Goal: Task Accomplishment & Management: Manage account settings

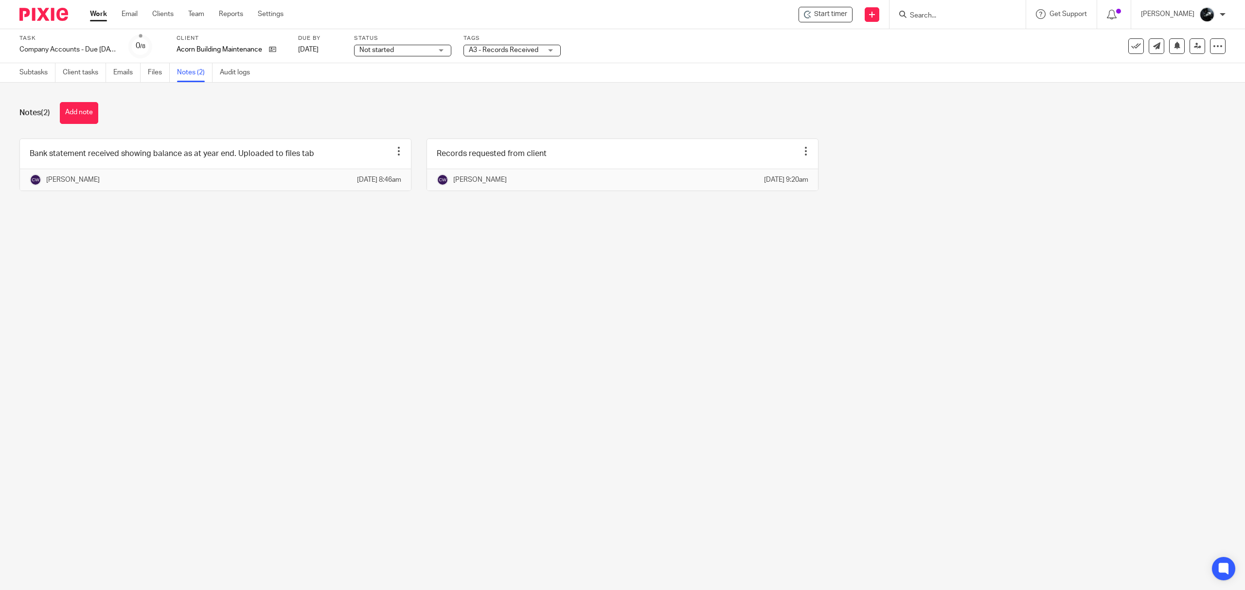
click at [50, 15] on img at bounding box center [43, 14] width 49 height 13
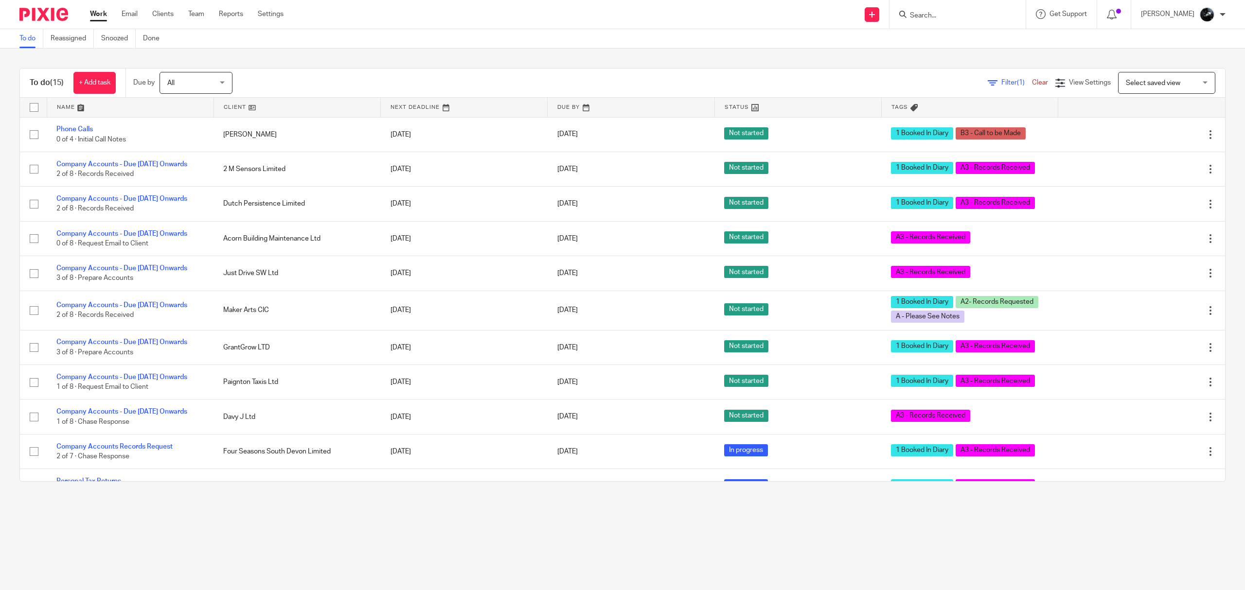
click at [1173, 83] on span "Select saved view" at bounding box center [1161, 82] width 71 height 20
click at [1139, 121] on span "Not booked in" at bounding box center [1126, 123] width 42 height 7
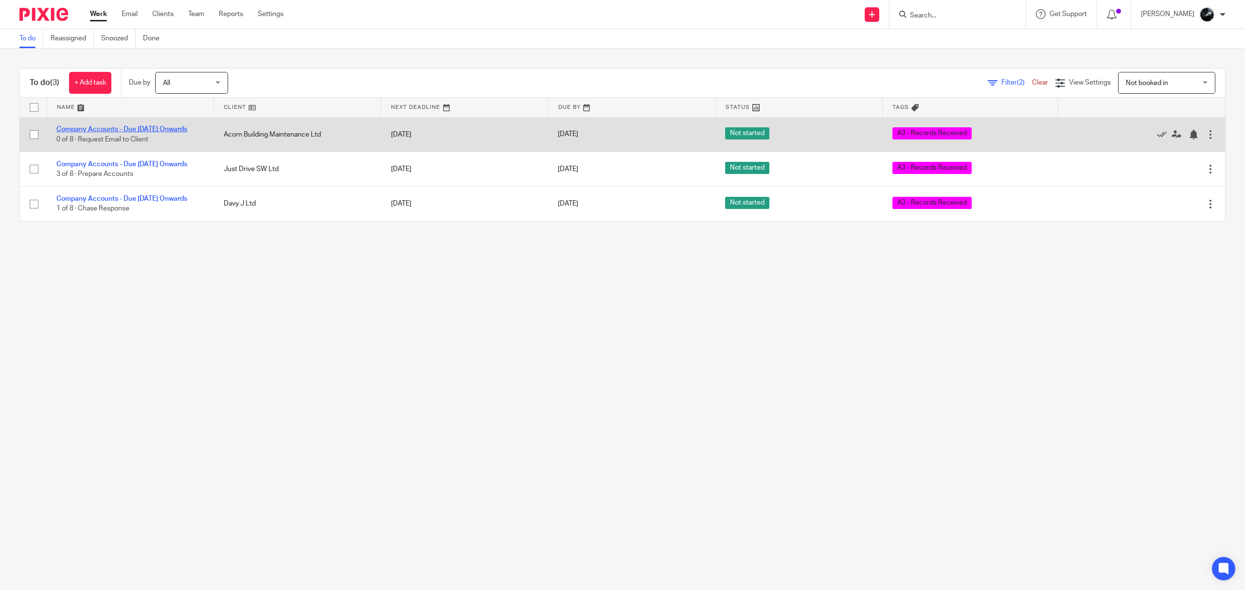
click at [142, 128] on link "Company Accounts - Due [DATE] Onwards" at bounding box center [121, 129] width 131 height 7
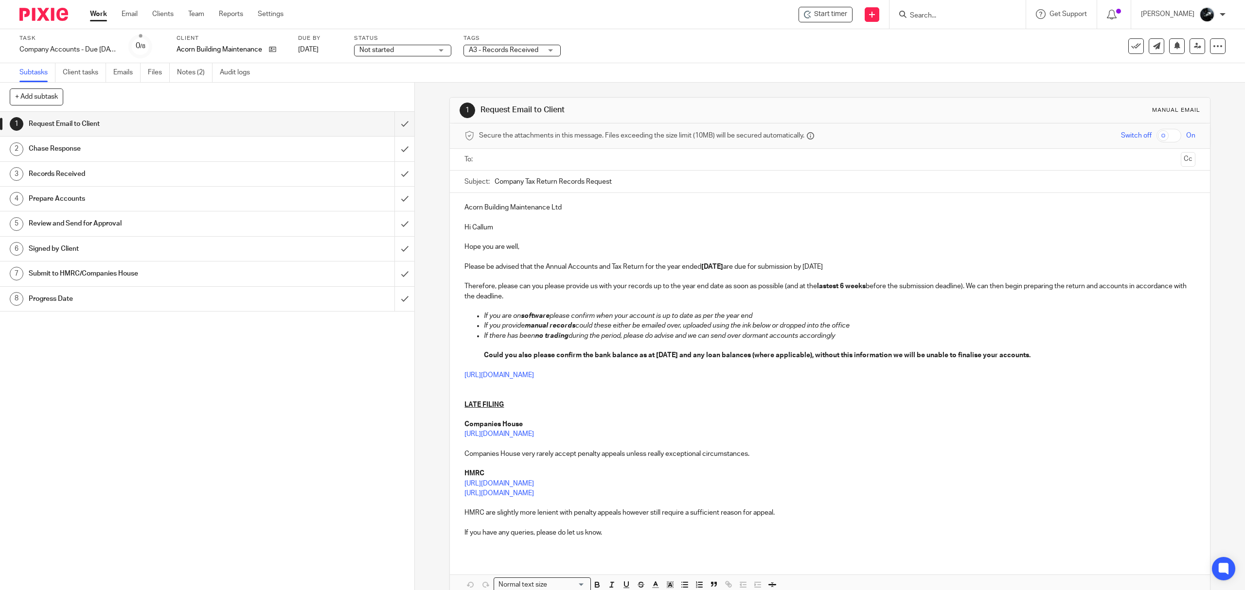
click at [539, 56] on div "Tags A3 - Records Received On Hold External Bookkeeper Urgent C4- With Debt Col…" at bounding box center [511, 46] width 97 height 23
click at [537, 53] on span "A3 - Records Received" at bounding box center [505, 50] width 73 height 10
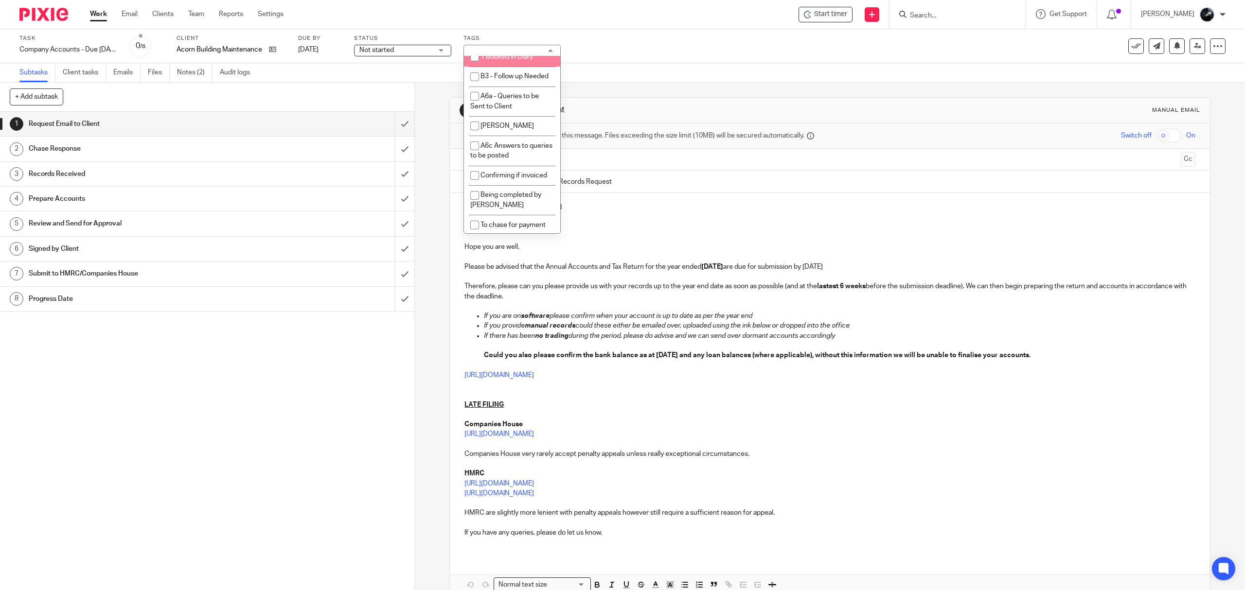
scroll to position [843, 0]
click at [523, 37] on span "1 Booked In Diary" at bounding box center [506, 34] width 53 height 7
checkbox input "true"
click at [654, 78] on div "Subtasks Client tasks Emails Files Notes (2) Audit logs" at bounding box center [622, 72] width 1245 height 19
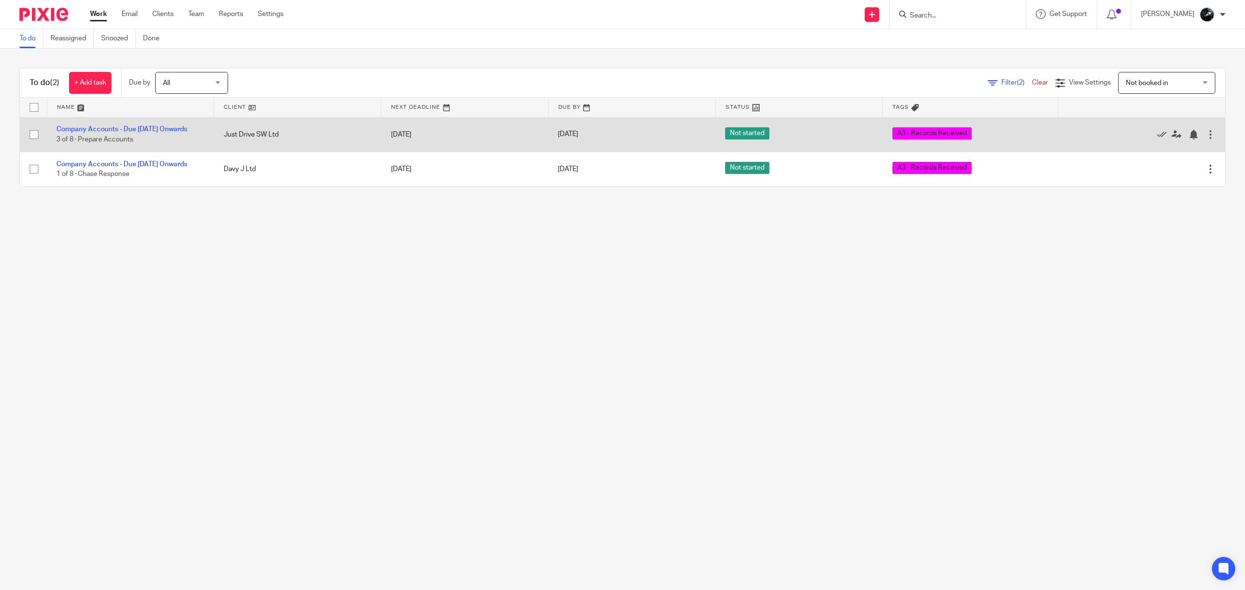
click at [138, 122] on td "Company Accounts - Due 1st May 2023 Onwards 3 of 8 · Prepare Accounts" at bounding box center [130, 134] width 167 height 35
click at [138, 126] on link "Company Accounts - Due [DATE] Onwards" at bounding box center [121, 129] width 131 height 7
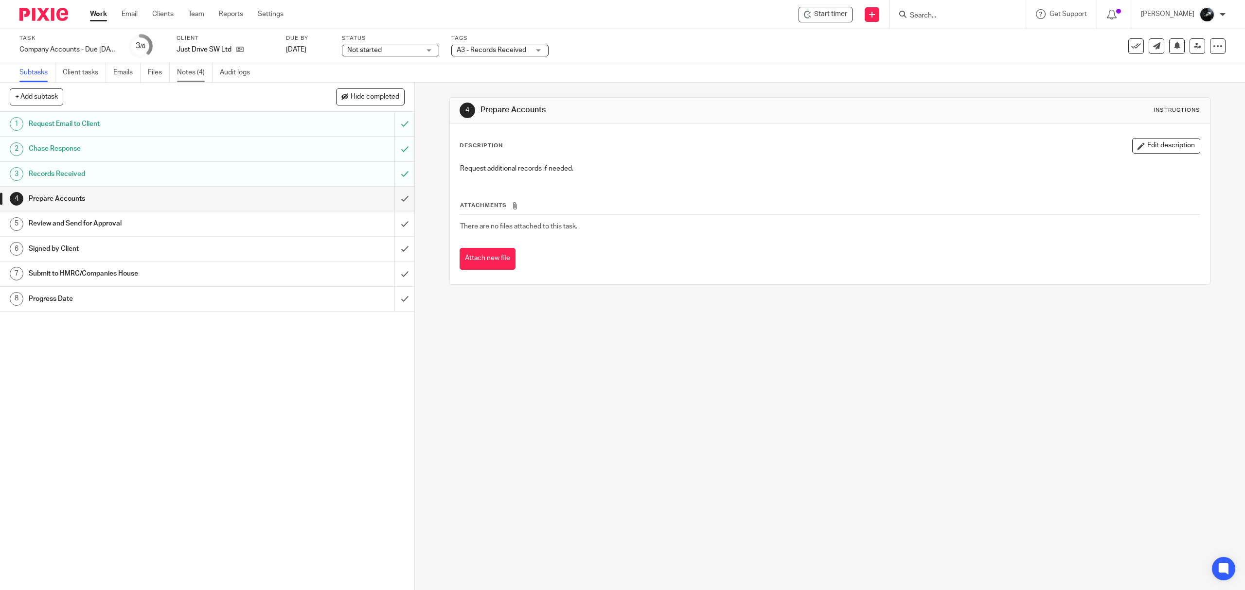
click at [191, 71] on link "Notes (4)" at bounding box center [194, 72] width 35 height 19
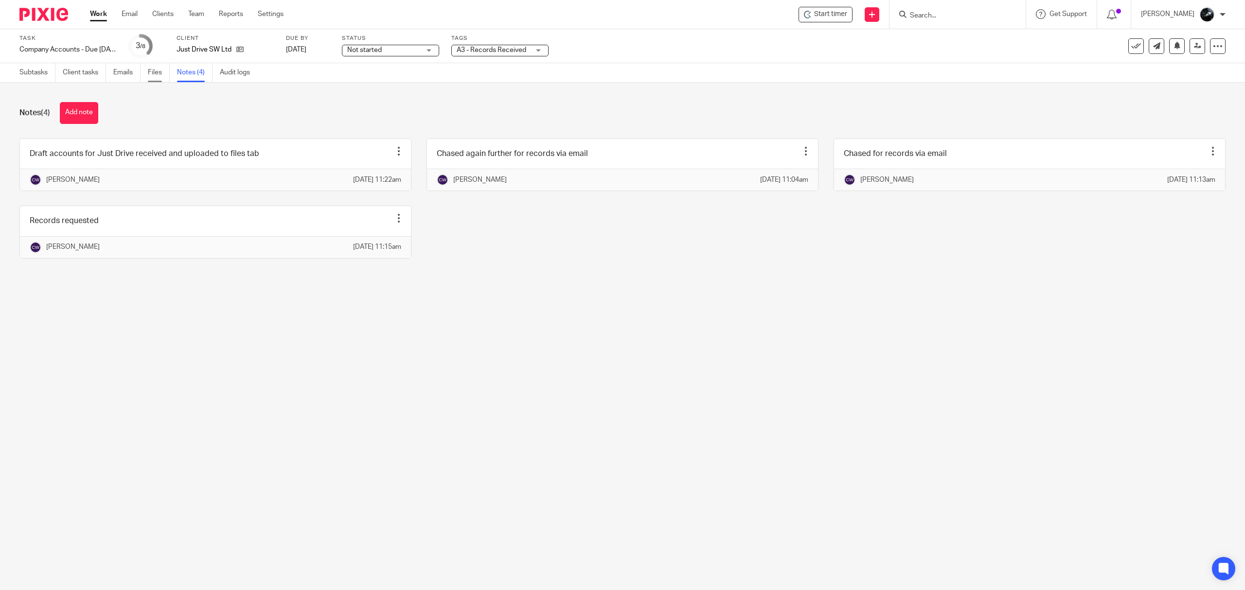
click at [164, 76] on link "Files" at bounding box center [159, 72] width 22 height 19
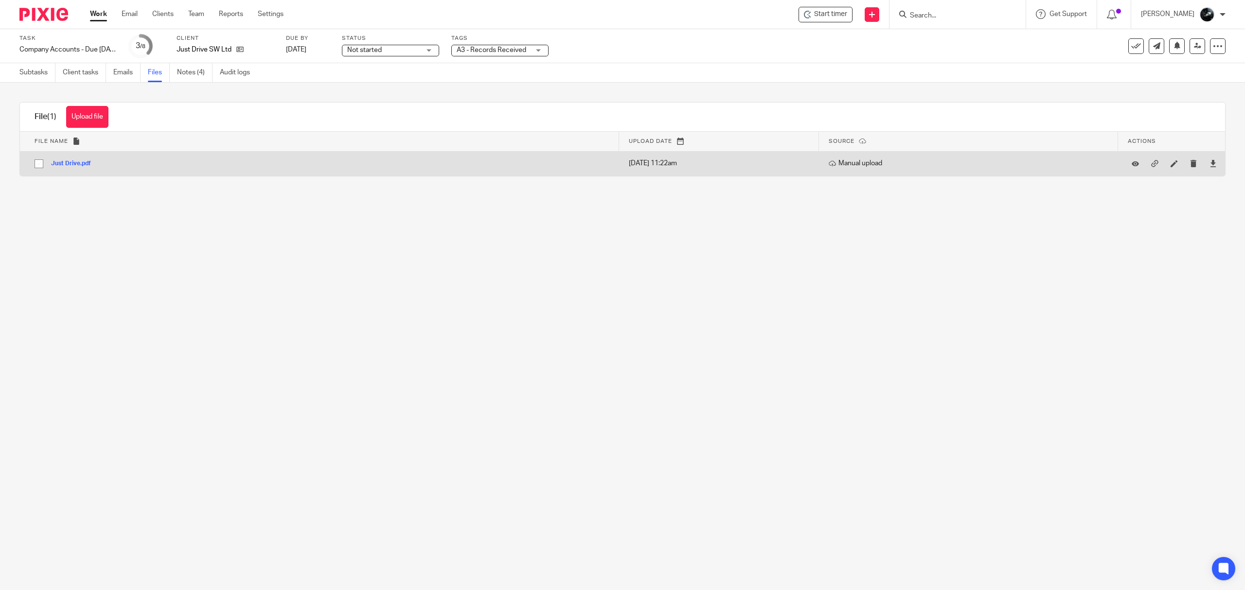
click at [76, 162] on button "Just Drive.pdf" at bounding box center [74, 163] width 47 height 7
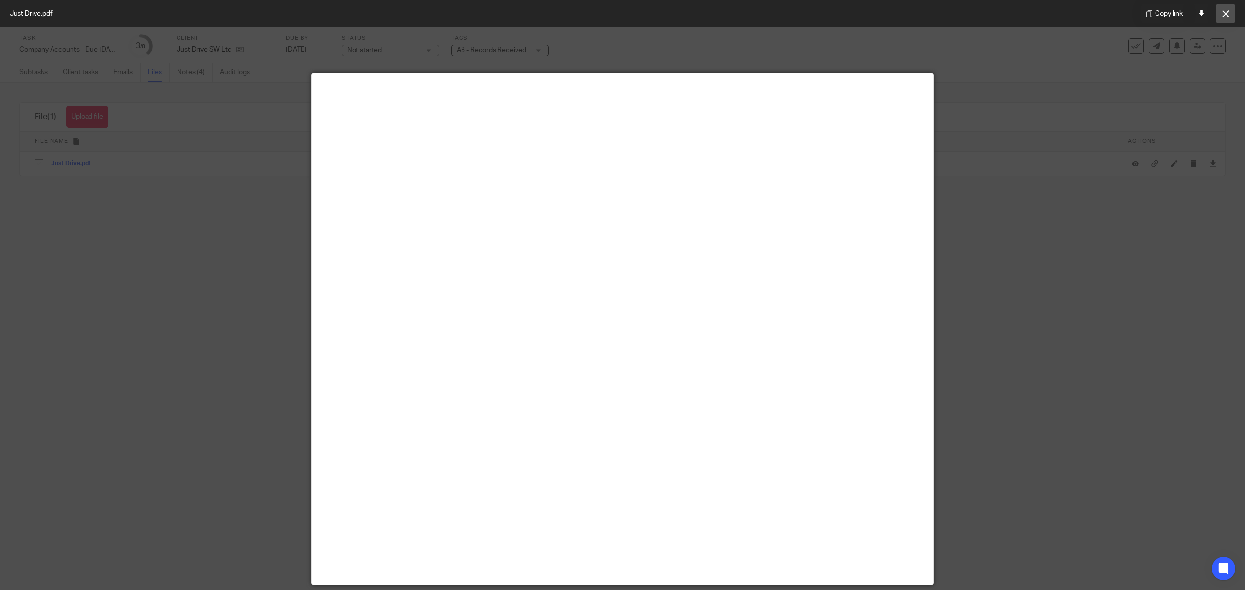
click at [1226, 18] on button at bounding box center [1225, 13] width 19 height 19
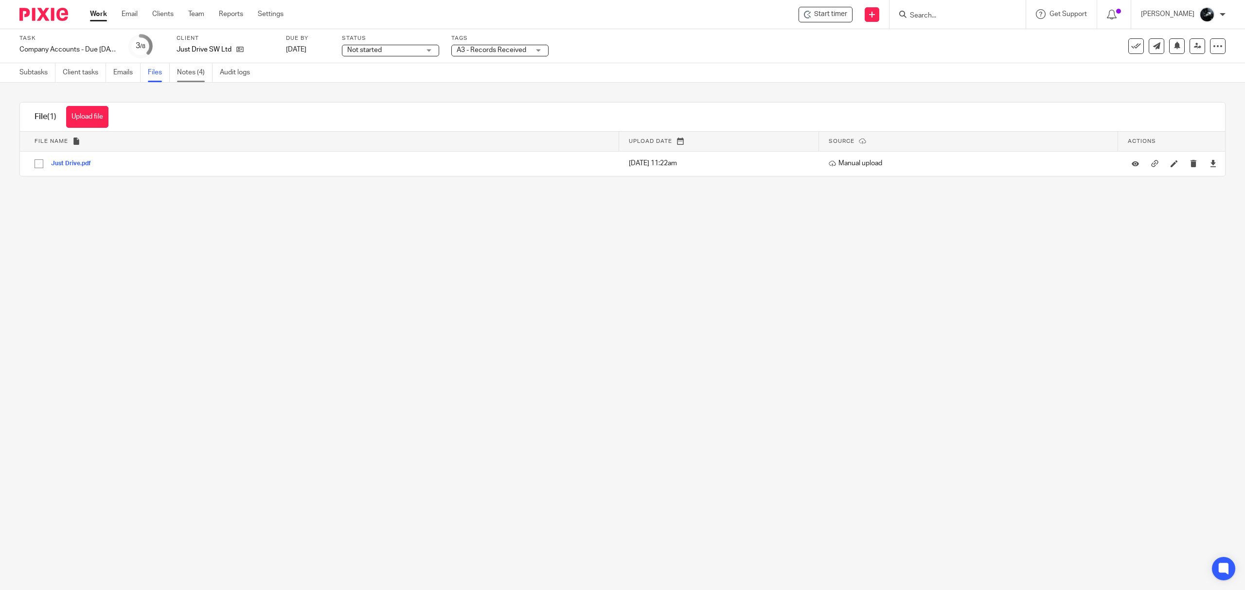
click at [181, 69] on link "Notes (4)" at bounding box center [194, 72] width 35 height 19
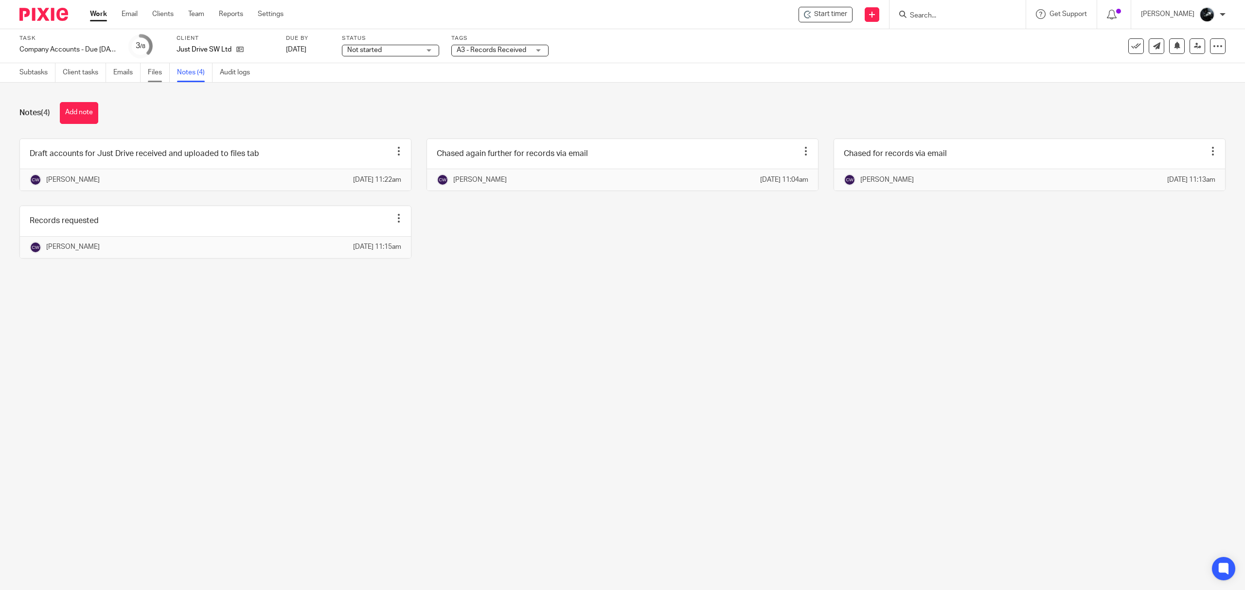
click at [164, 74] on link "Files" at bounding box center [159, 72] width 22 height 19
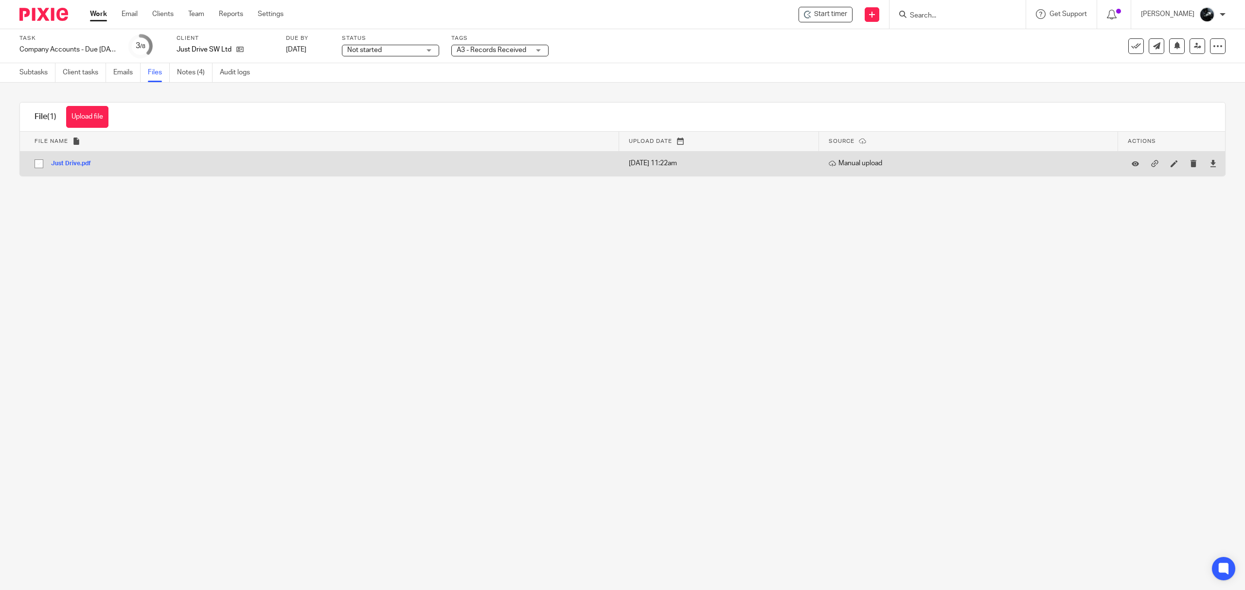
click at [58, 165] on button "Just Drive.pdf" at bounding box center [74, 163] width 47 height 7
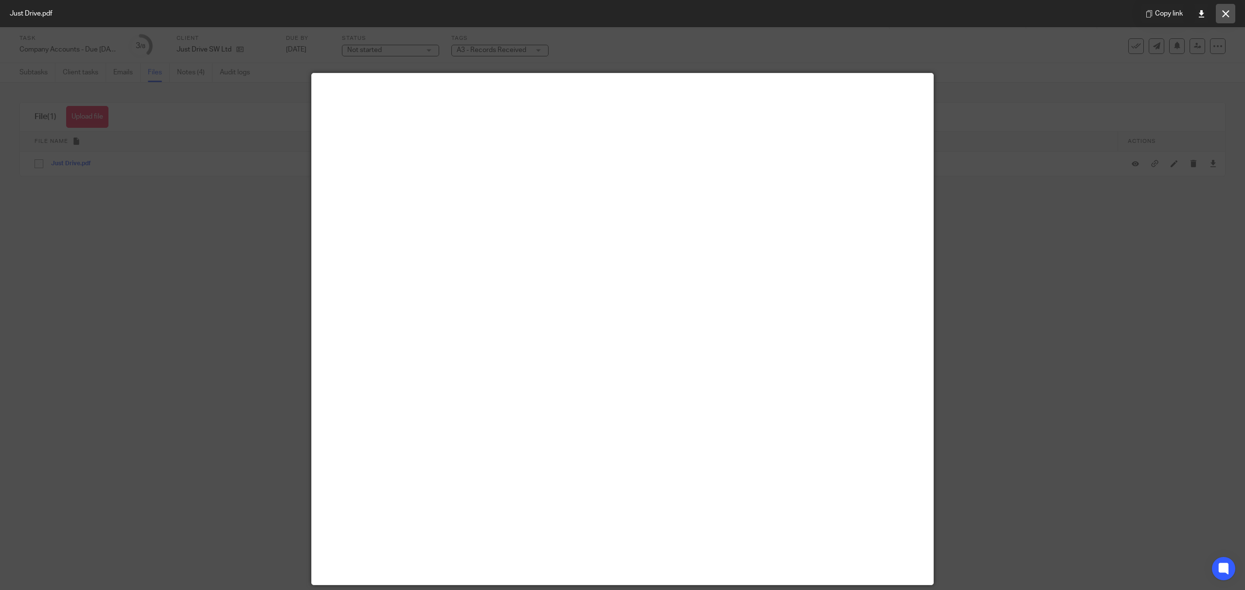
click at [1222, 10] on icon at bounding box center [1225, 13] width 7 height 7
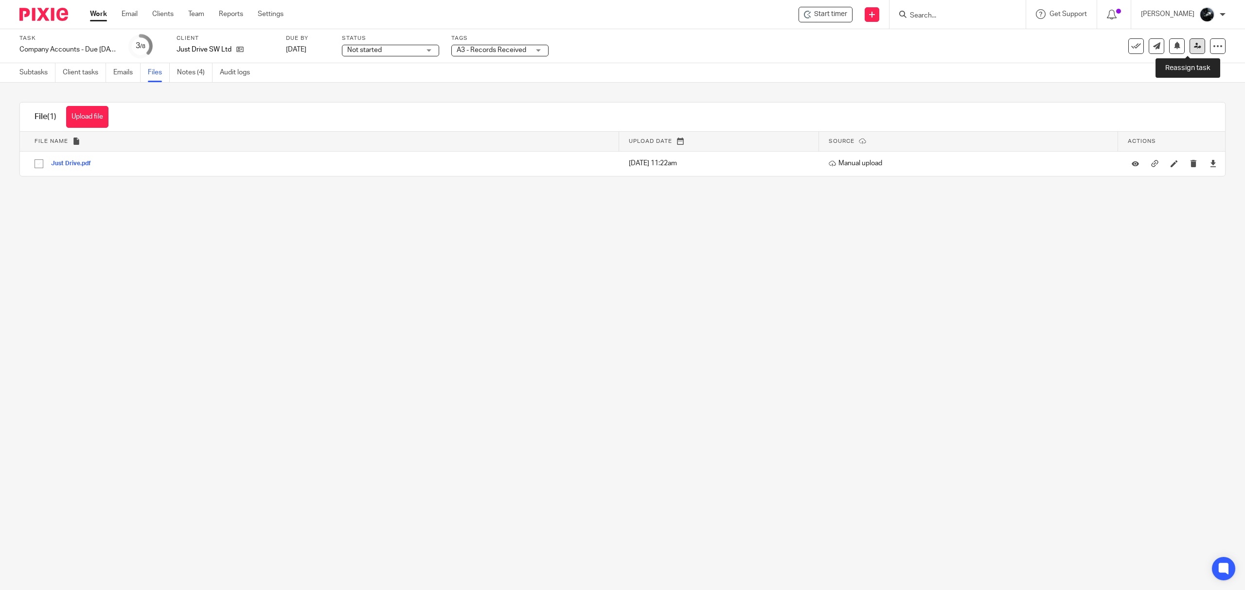
click at [1193, 47] on link at bounding box center [1197, 46] width 16 height 16
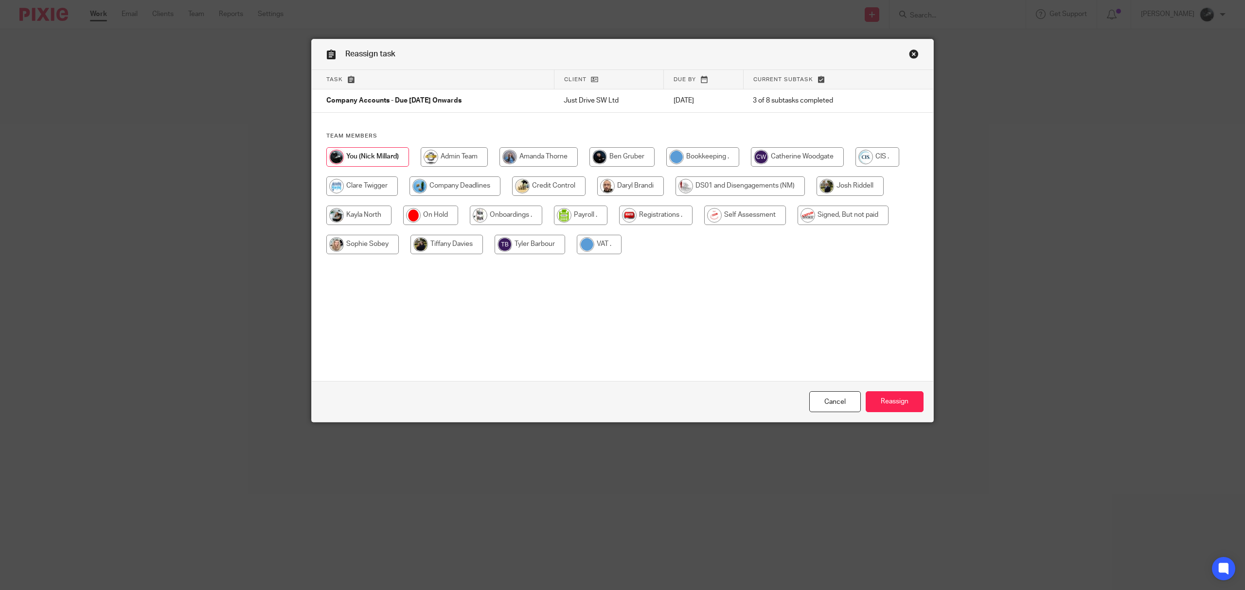
click at [799, 159] on input "radio" at bounding box center [797, 156] width 93 height 19
radio input "true"
click at [904, 402] on input "Reassign" at bounding box center [895, 401] width 58 height 21
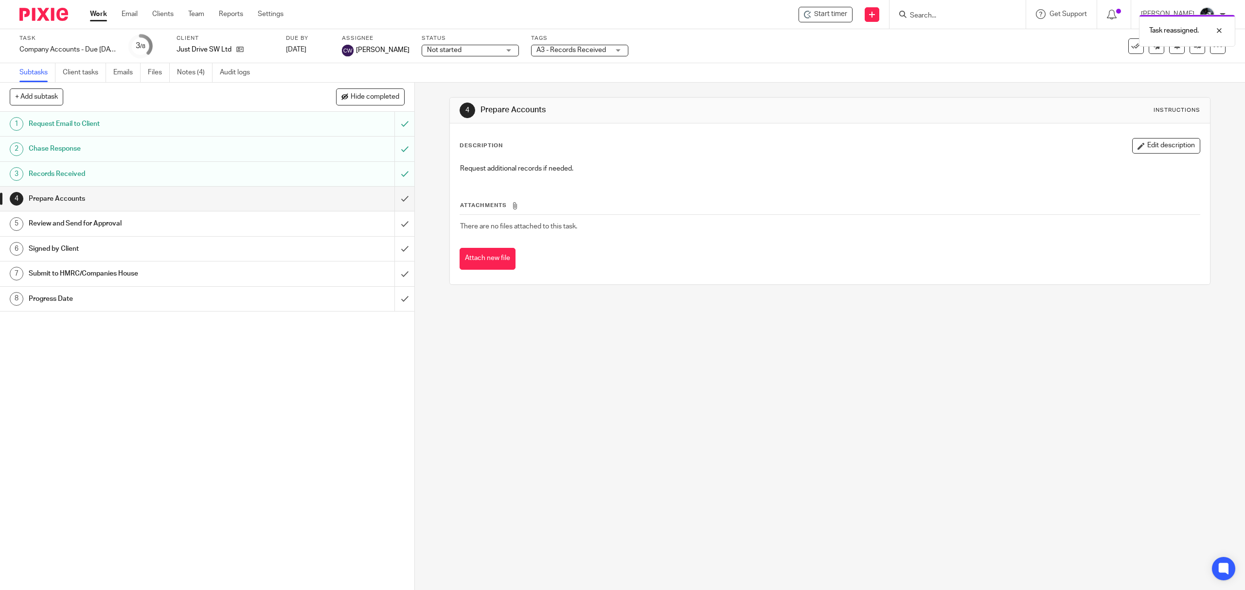
click at [49, 18] on img at bounding box center [43, 14] width 49 height 13
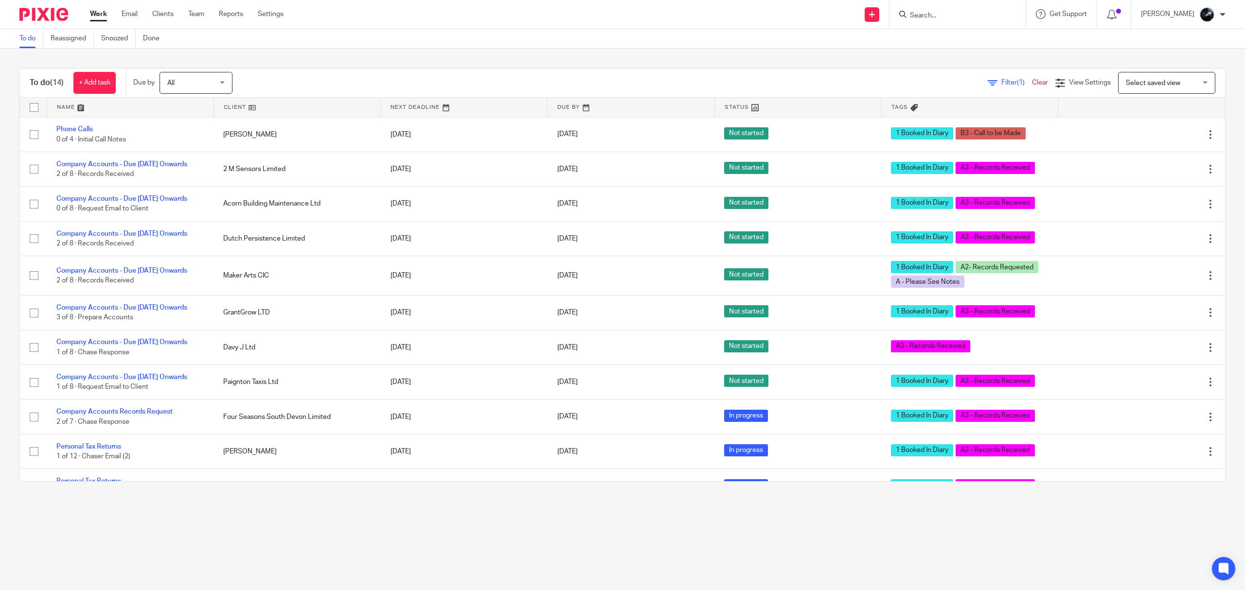
click at [978, 18] on input "Search" at bounding box center [953, 16] width 88 height 9
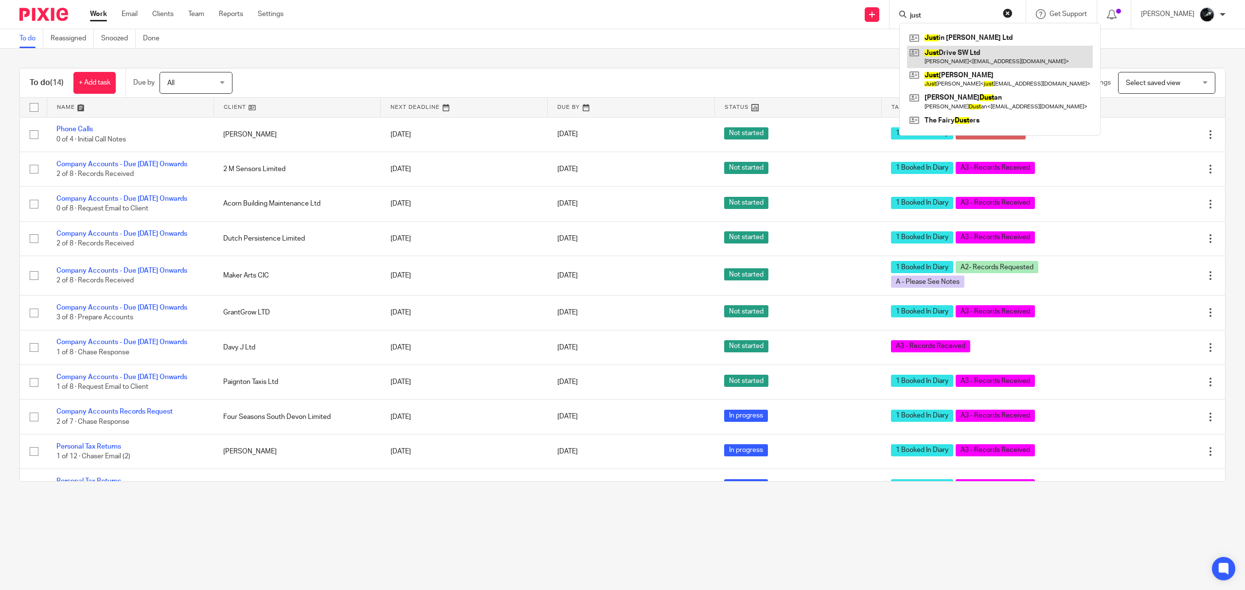
type input "just"
click at [978, 50] on link at bounding box center [1000, 57] width 186 height 22
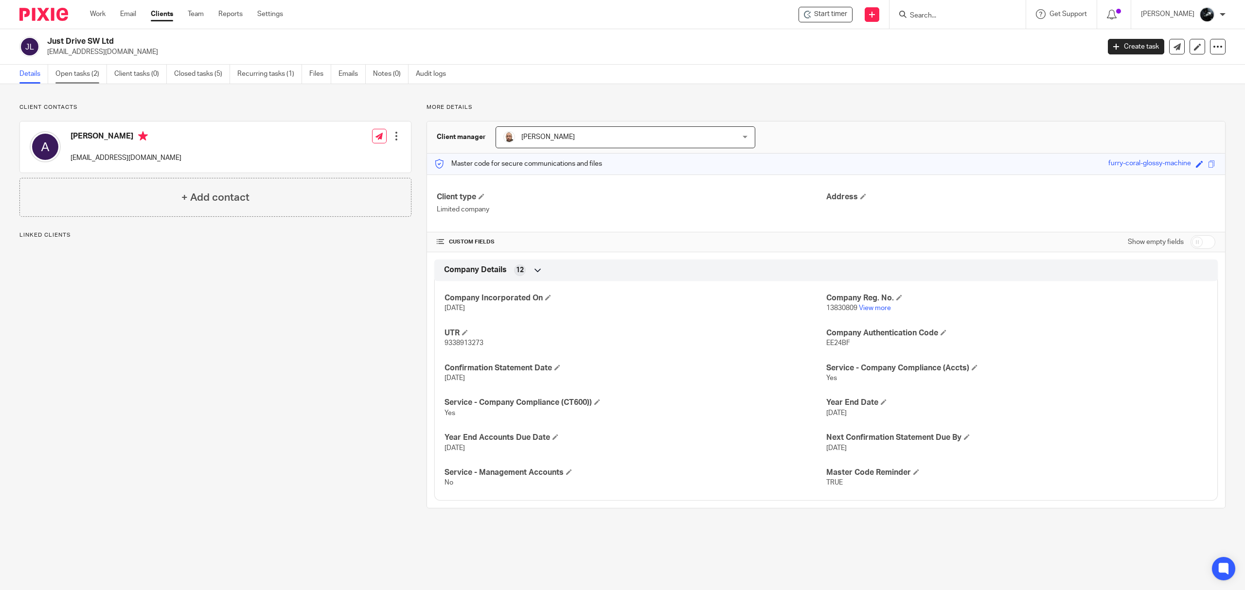
click at [94, 77] on link "Open tasks (2)" at bounding box center [81, 74] width 52 height 19
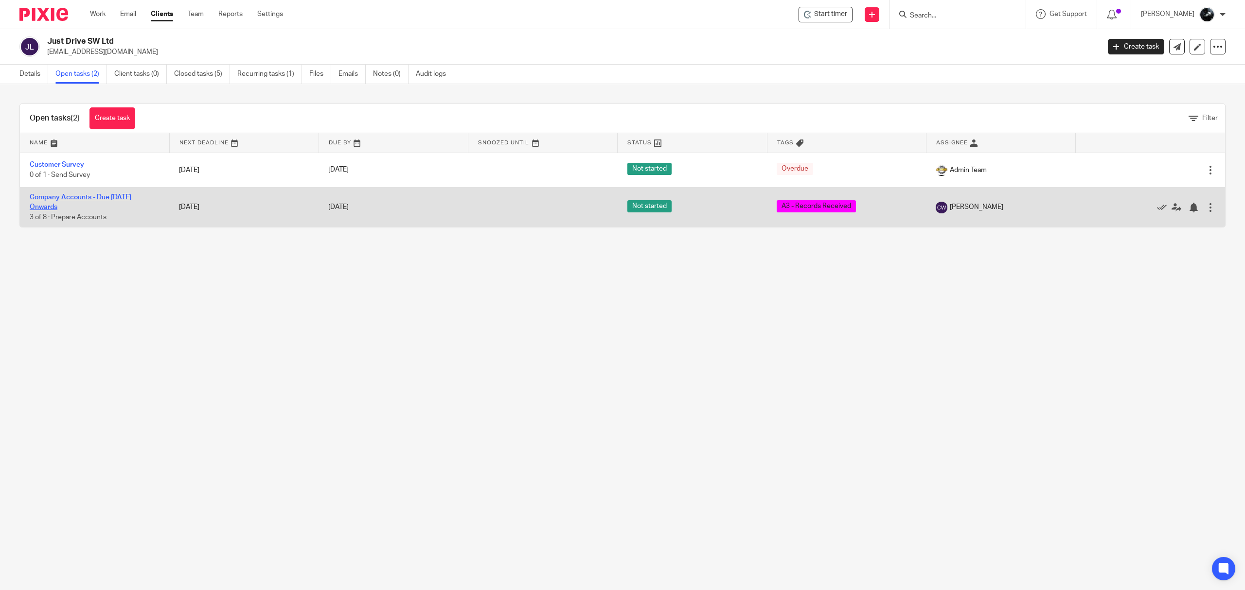
click at [72, 195] on link "Company Accounts - Due [DATE] Onwards" at bounding box center [81, 202] width 102 height 17
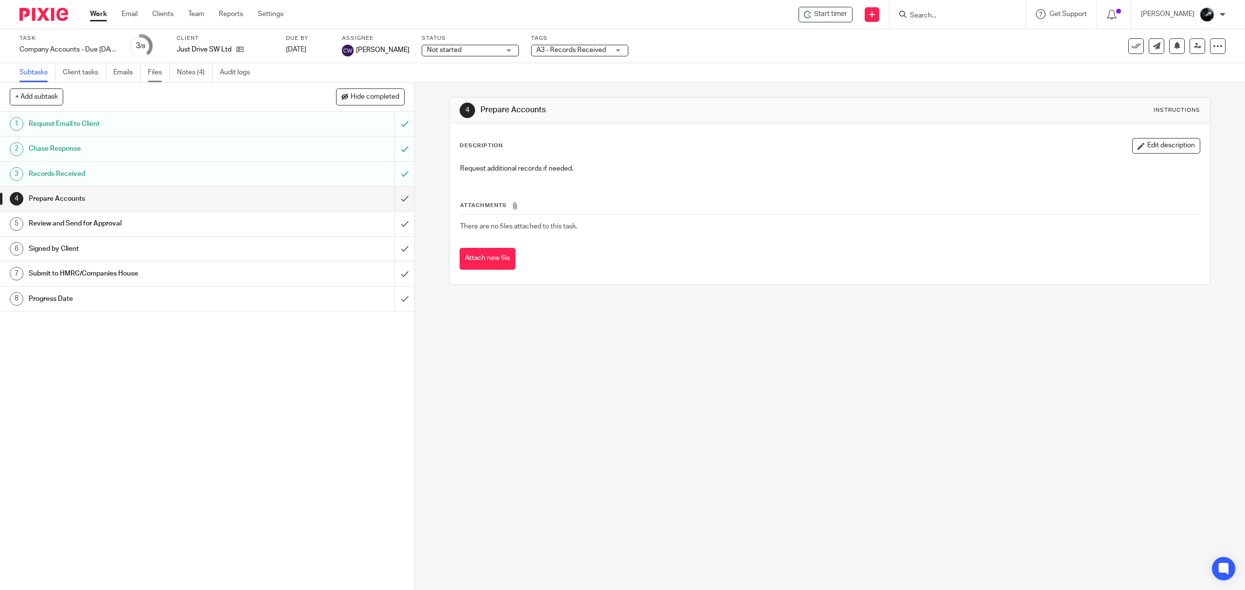
click at [154, 74] on link "Files" at bounding box center [159, 72] width 22 height 19
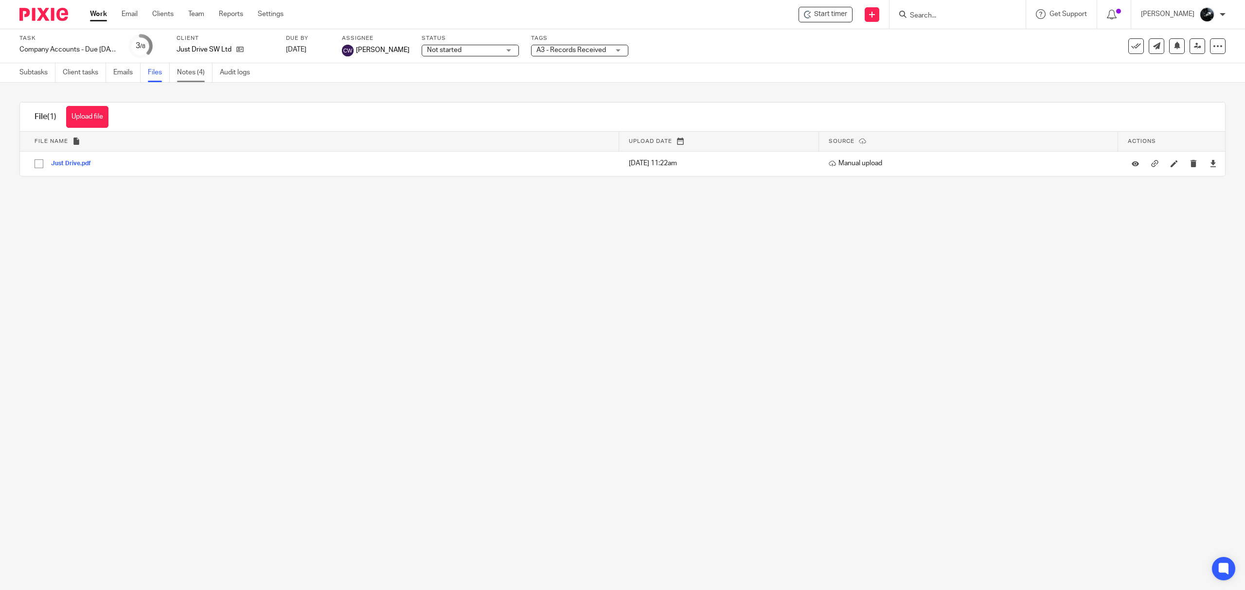
click at [193, 78] on link "Notes (4)" at bounding box center [194, 72] width 35 height 19
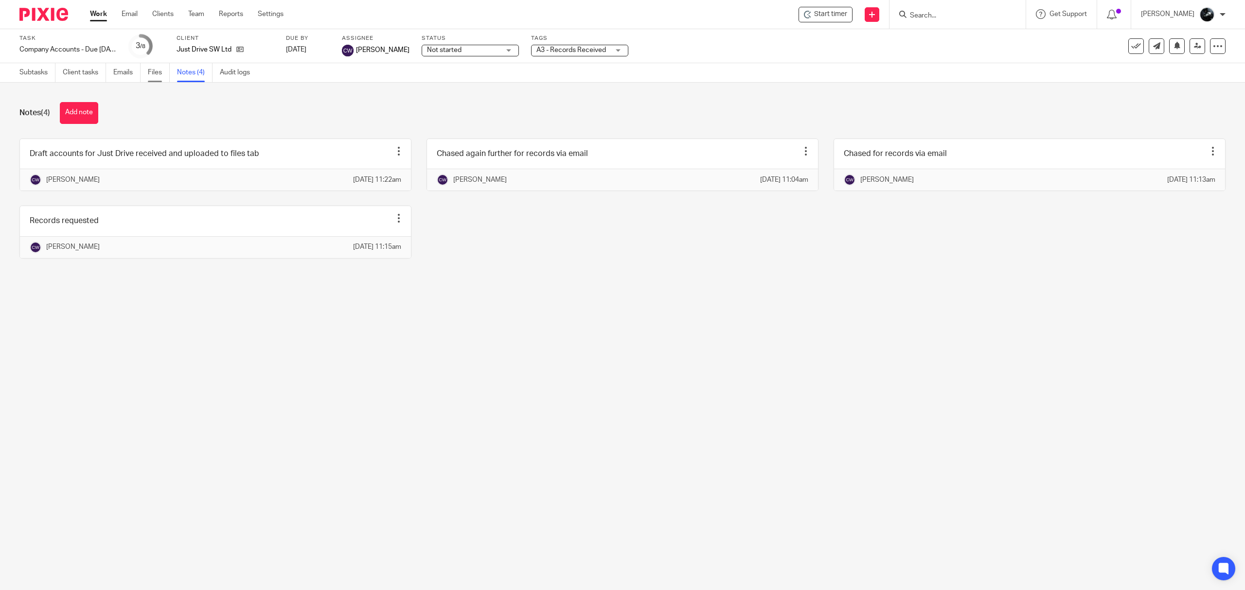
click at [166, 71] on link "Files" at bounding box center [159, 72] width 22 height 19
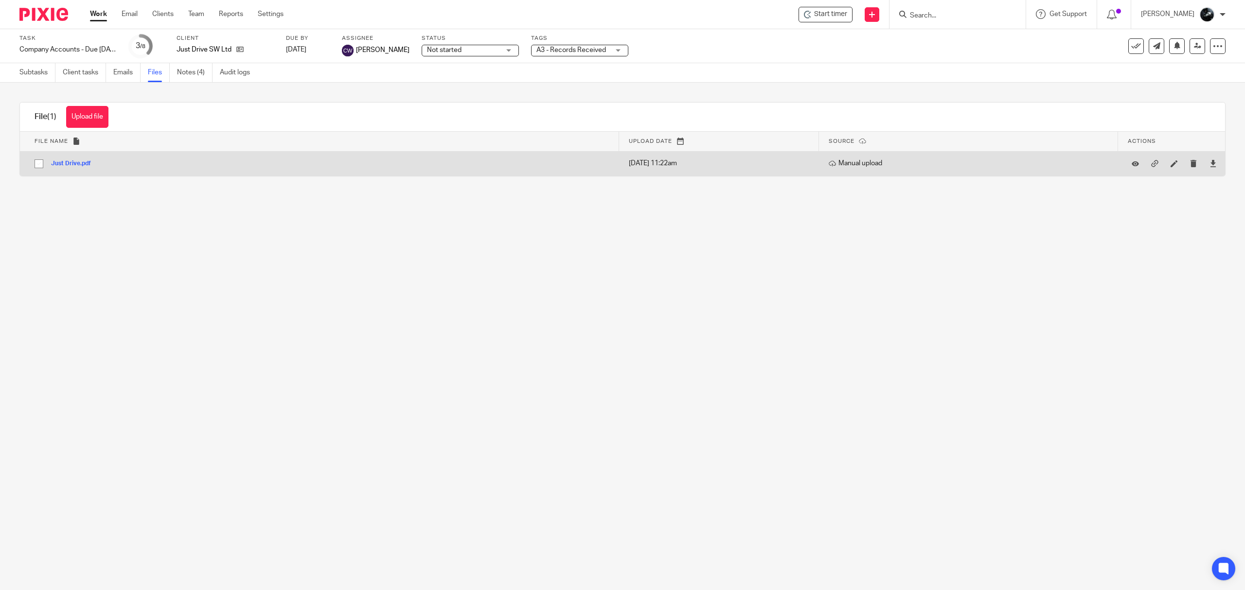
click at [66, 166] on button "Just Drive.pdf" at bounding box center [74, 163] width 47 height 7
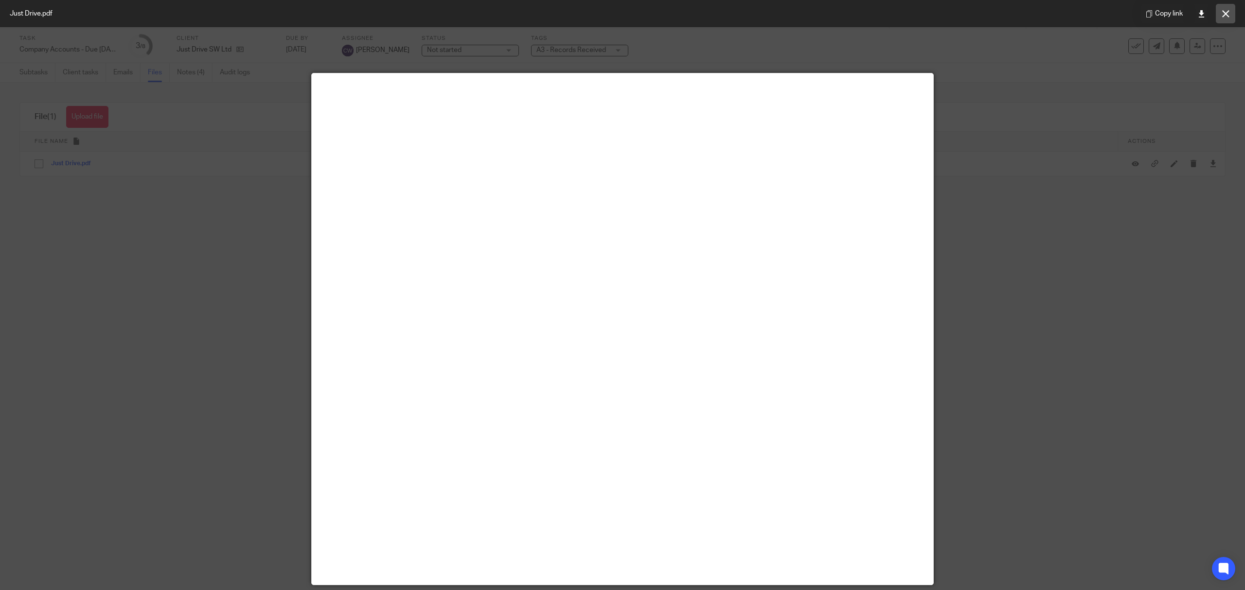
click at [1226, 14] on icon at bounding box center [1225, 13] width 7 height 7
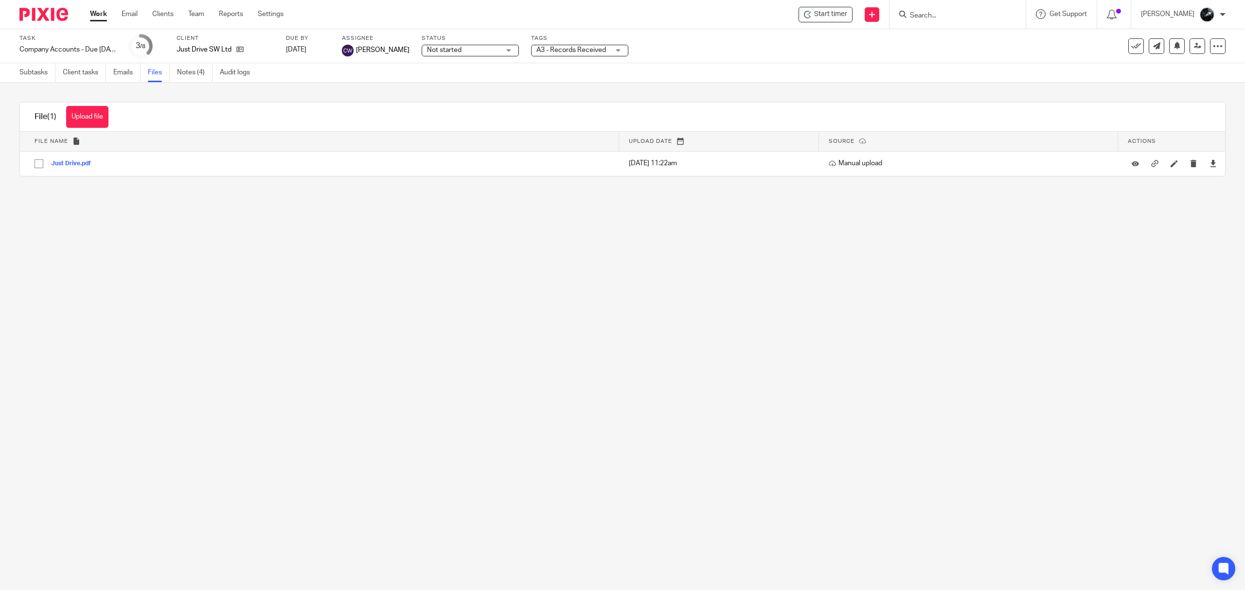
click at [46, 18] on img at bounding box center [43, 14] width 49 height 13
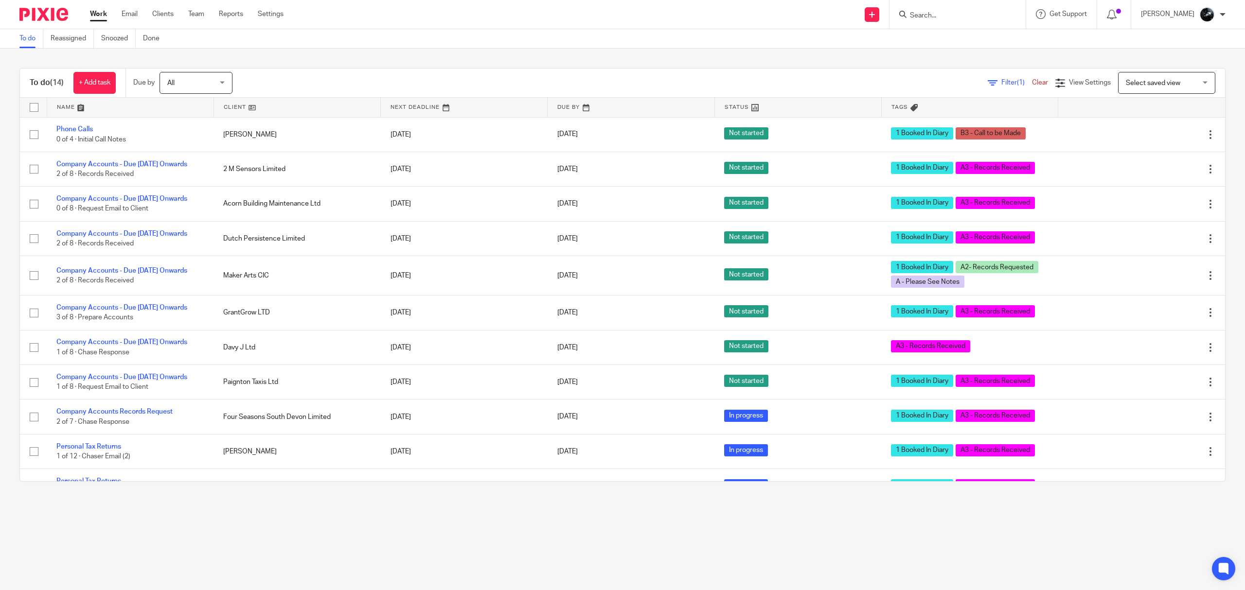
click at [1144, 80] on span "Select saved view" at bounding box center [1153, 83] width 54 height 7
click at [1129, 126] on li "Not booked in" at bounding box center [1147, 124] width 96 height 20
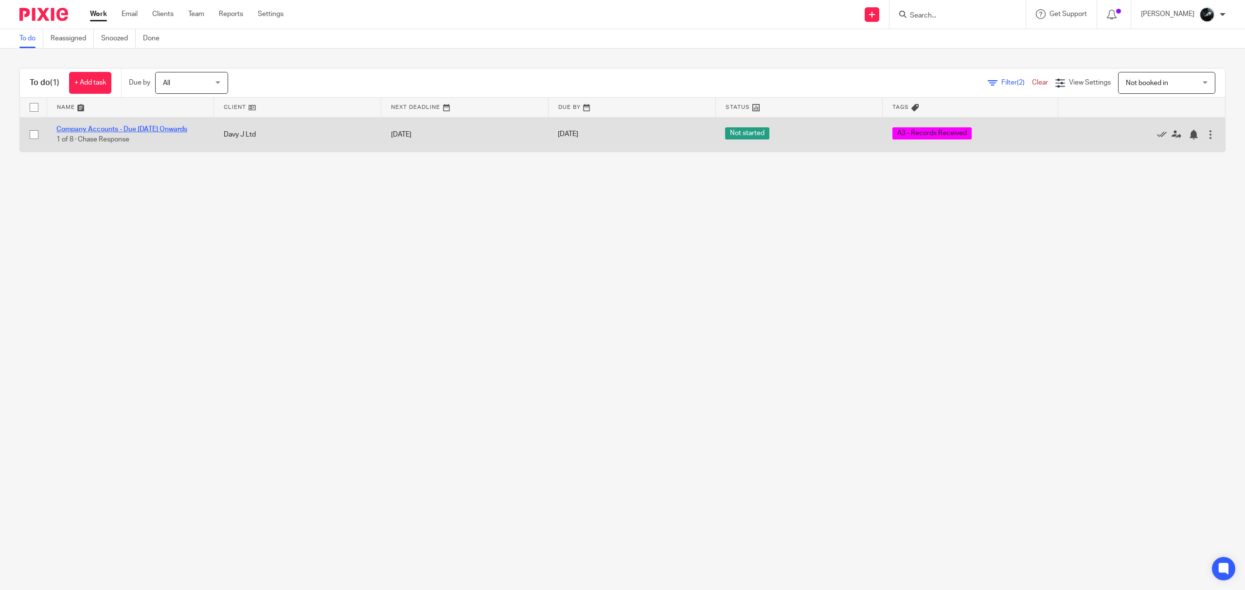
click at [141, 126] on link "Company Accounts - Due 1st May 2023 Onwards" at bounding box center [121, 129] width 131 height 7
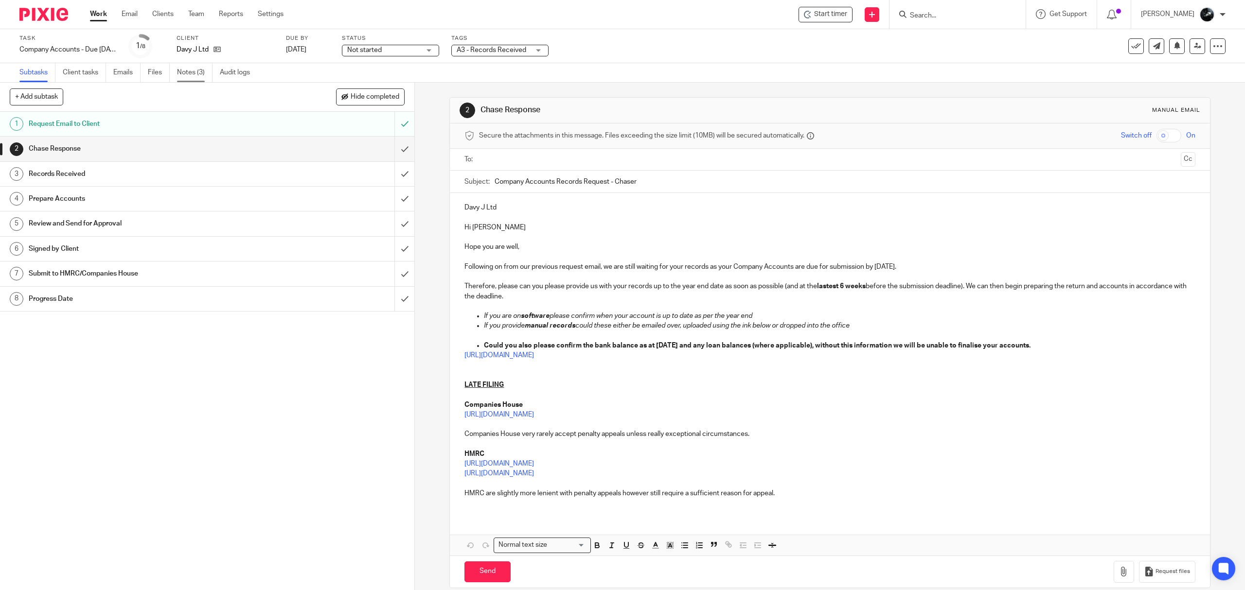
click at [182, 71] on link "Notes (3)" at bounding box center [194, 72] width 35 height 19
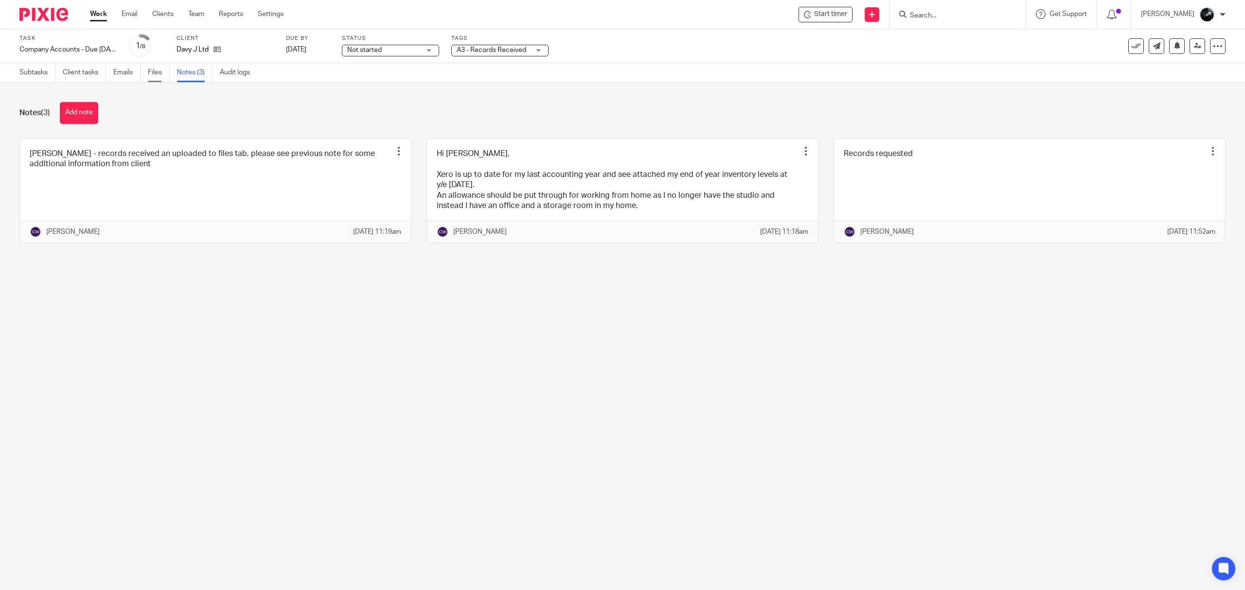
click at [154, 74] on link "Files" at bounding box center [159, 72] width 22 height 19
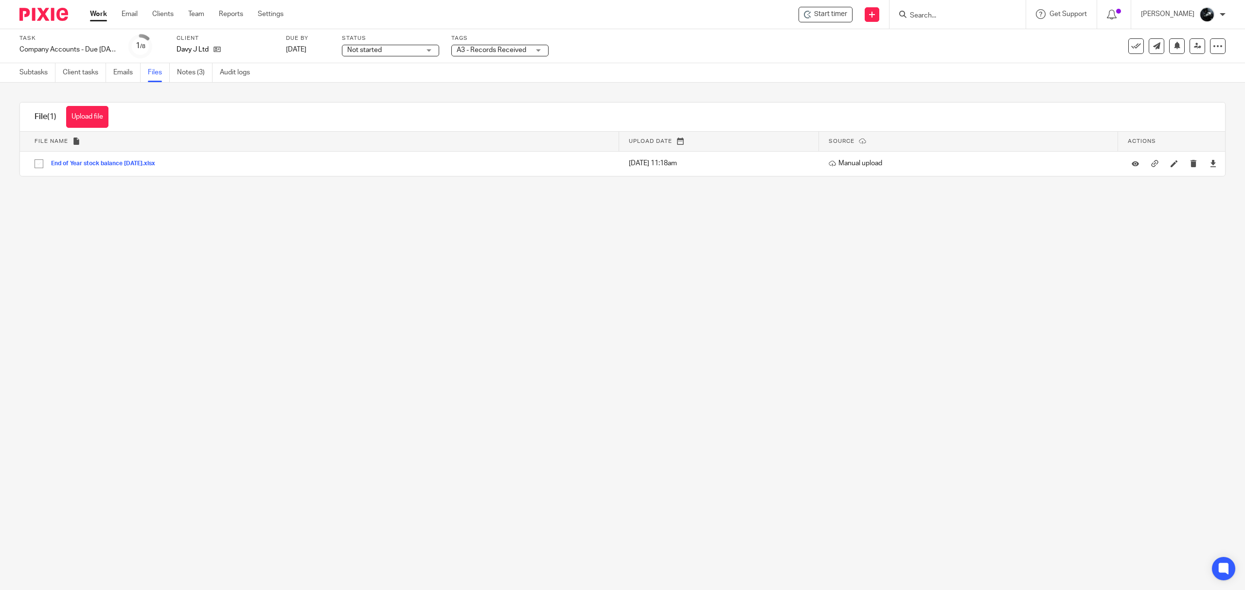
click at [531, 42] on div "Tags A3 - Records Received On Hold External Bookkeeper Urgent C4- With Debt Col…" at bounding box center [499, 46] width 97 height 23
click at [529, 45] on span "A3 - Records Received" at bounding box center [493, 50] width 73 height 10
click at [500, 44] on li "1 Booked In Diary" at bounding box center [500, 34] width 96 height 20
checkbox input "true"
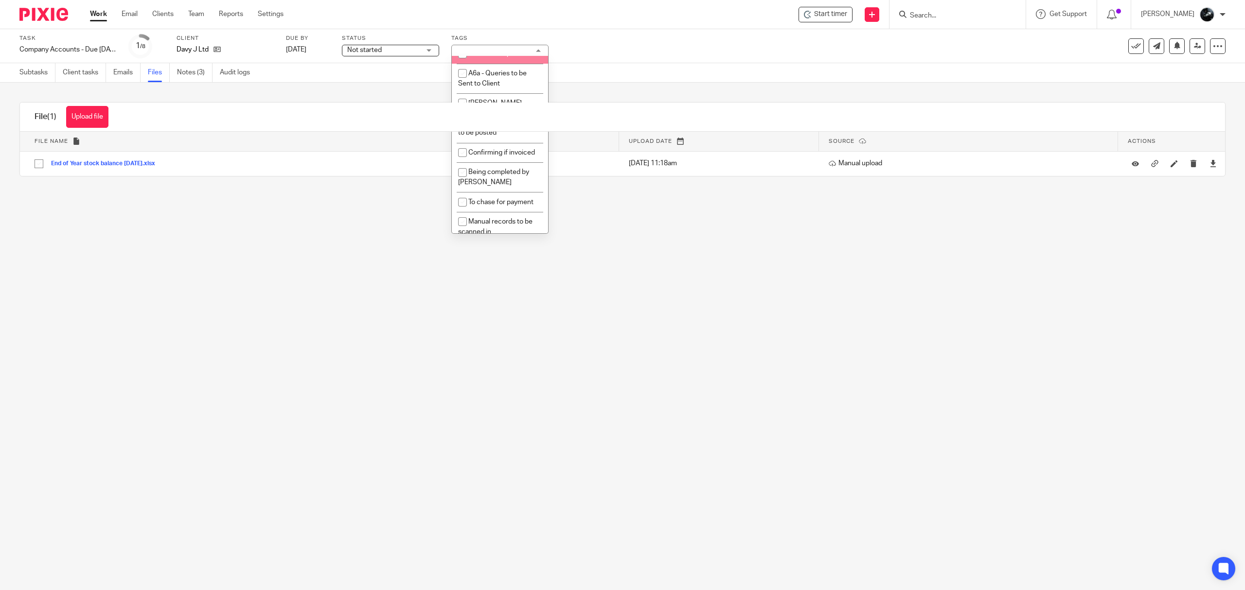
click at [673, 245] on main "Task Company Accounts - Due 1st May 2023 Onwards Save Company Accounts - Due 1s…" at bounding box center [622, 295] width 1245 height 590
click at [46, 9] on img at bounding box center [43, 14] width 49 height 13
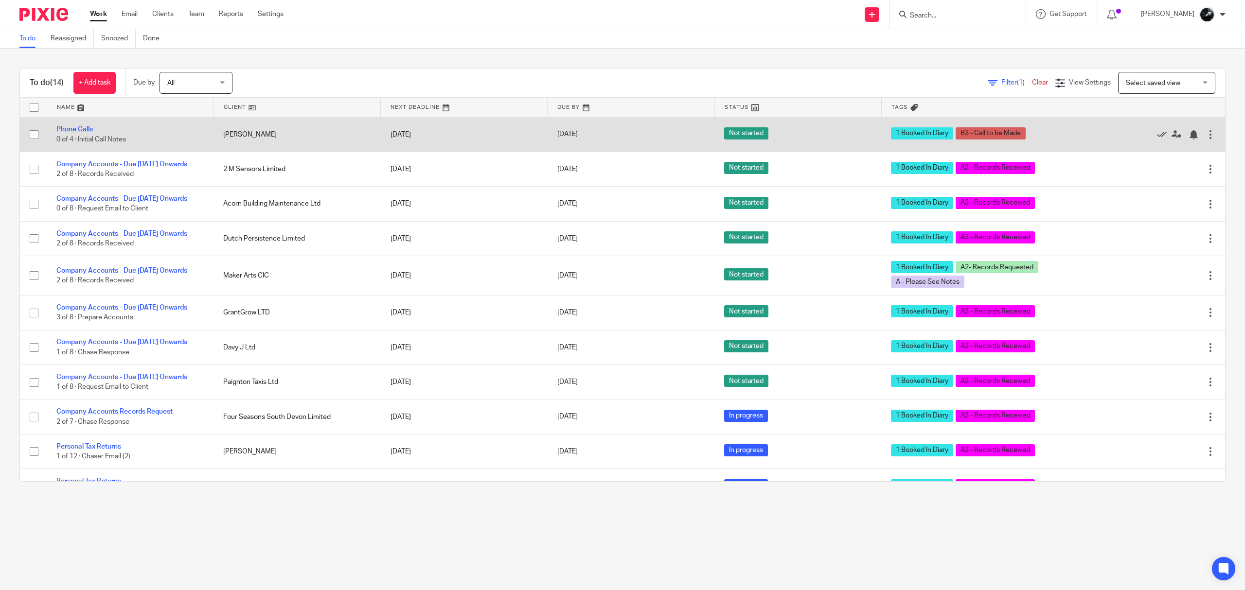
click at [86, 127] on link "Phone Calls" at bounding box center [74, 129] width 36 height 7
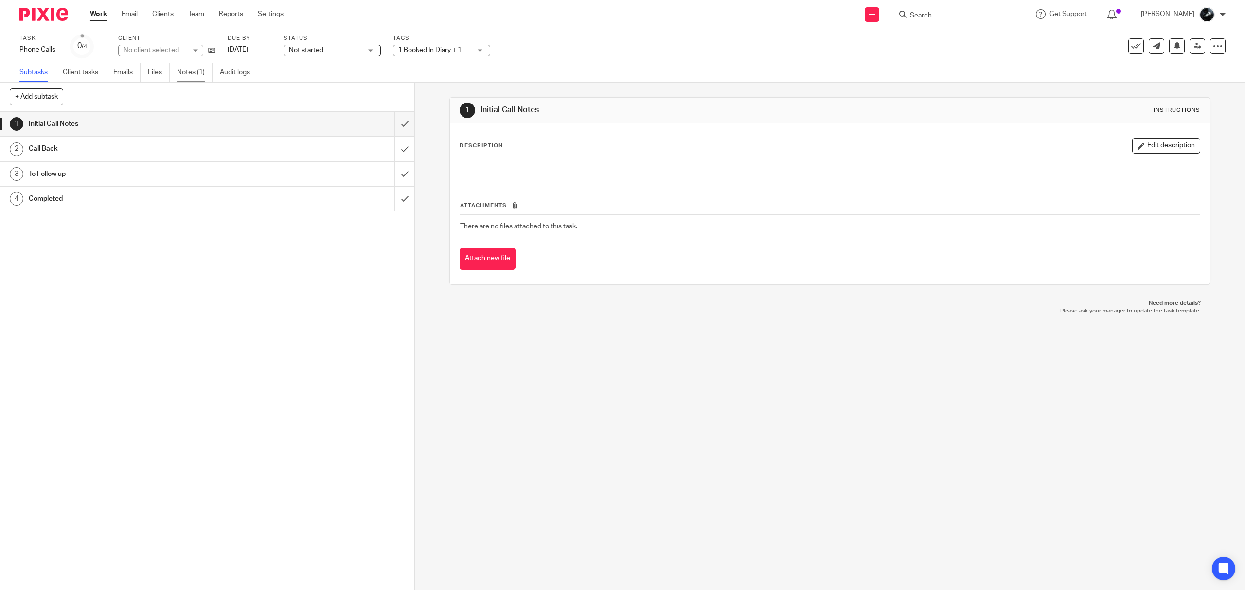
click at [189, 75] on link "Notes (1)" at bounding box center [194, 72] width 35 height 19
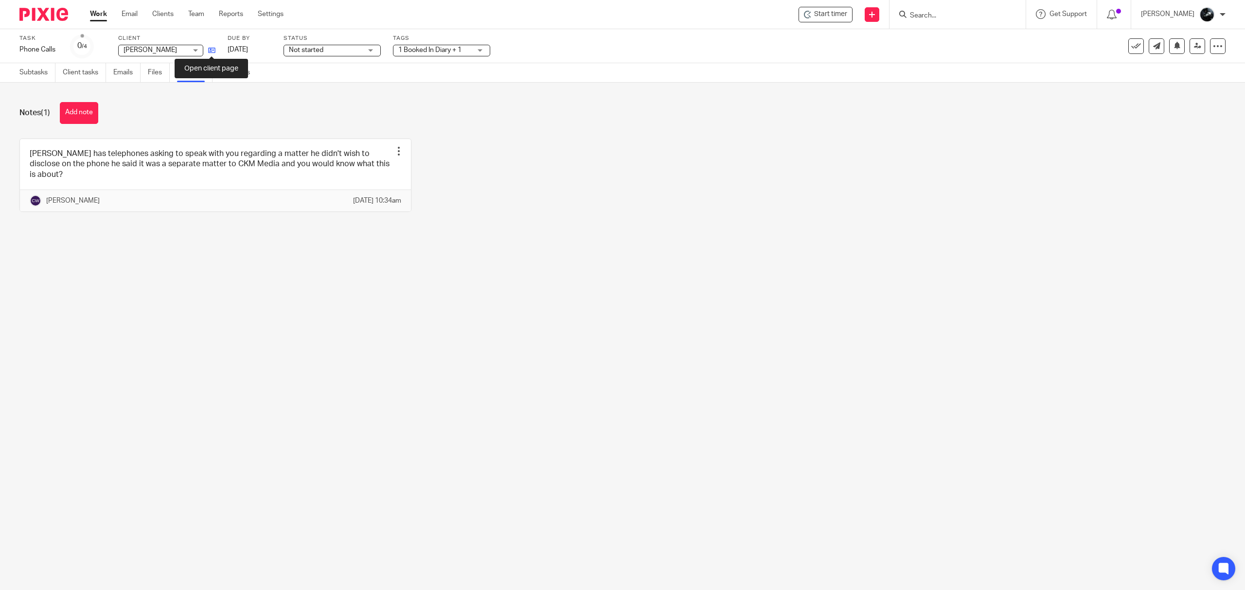
click at [209, 49] on icon at bounding box center [211, 50] width 7 height 7
click at [47, 8] on img at bounding box center [43, 14] width 49 height 13
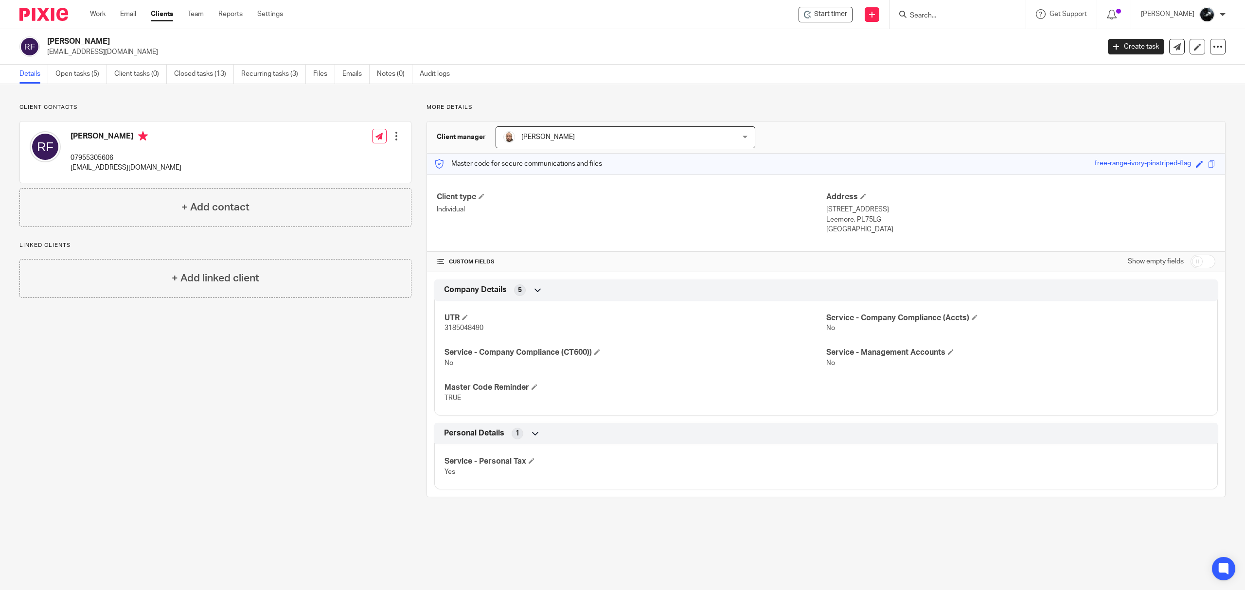
click at [948, 22] on div at bounding box center [957, 14] width 136 height 29
click at [940, 17] on input "Search" at bounding box center [953, 16] width 88 height 9
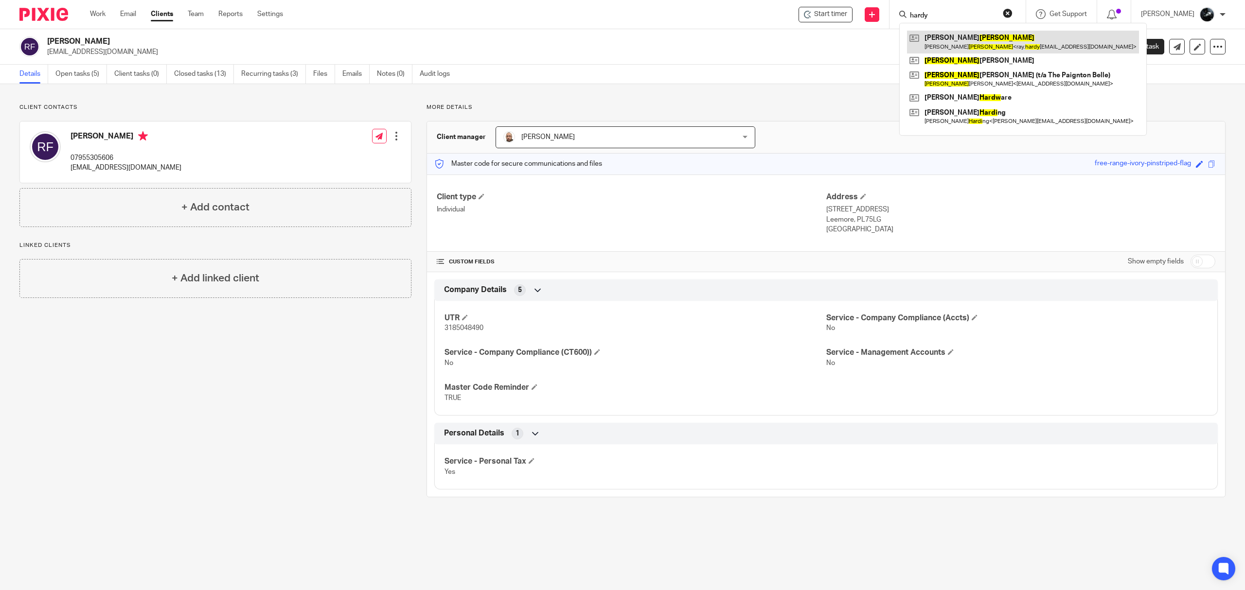
type input "hardy"
click at [958, 46] on link at bounding box center [1023, 42] width 232 height 22
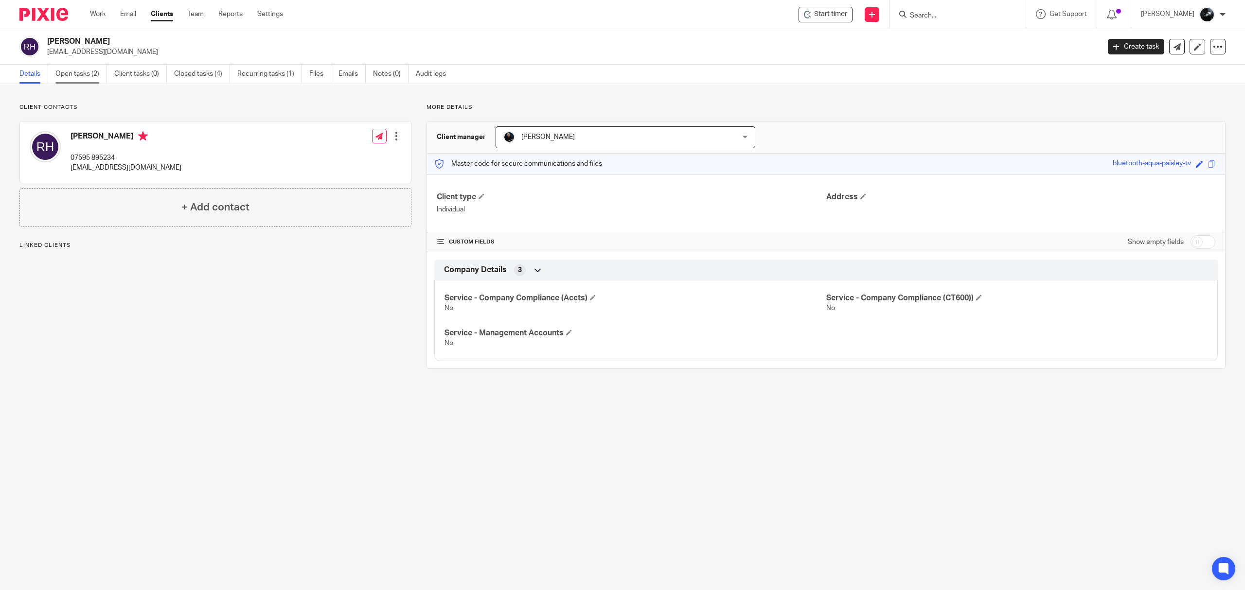
click at [89, 71] on link "Open tasks (2)" at bounding box center [81, 74] width 52 height 19
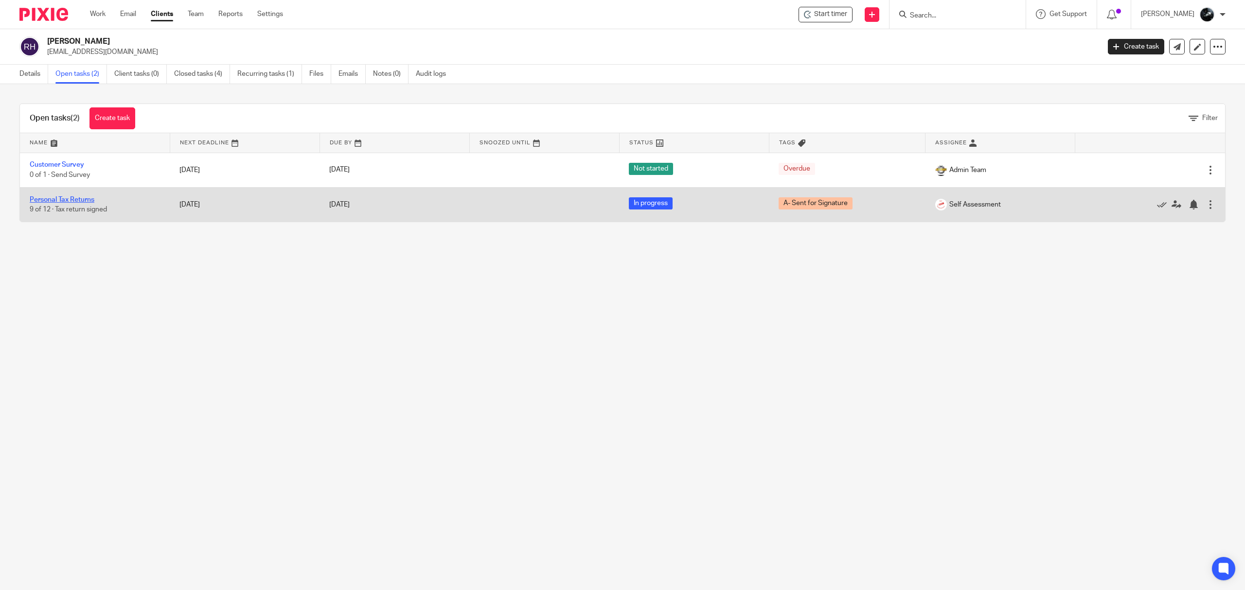
click at [67, 197] on link "Personal Tax Returns" at bounding box center [62, 199] width 65 height 7
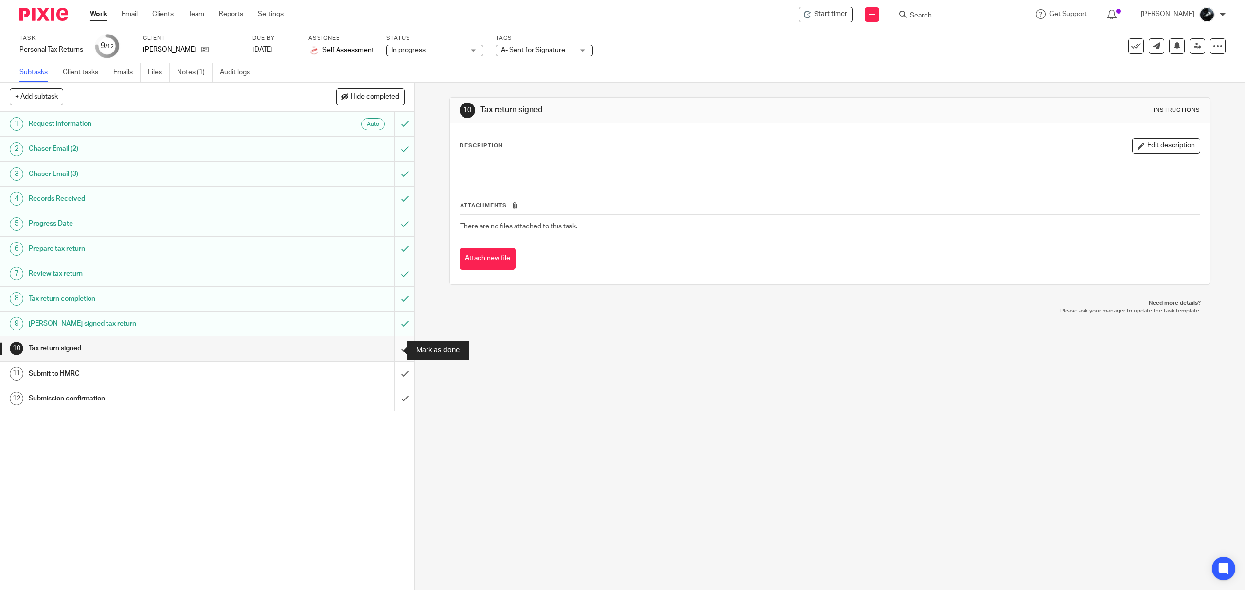
click at [388, 353] on input "submit" at bounding box center [207, 348] width 414 height 24
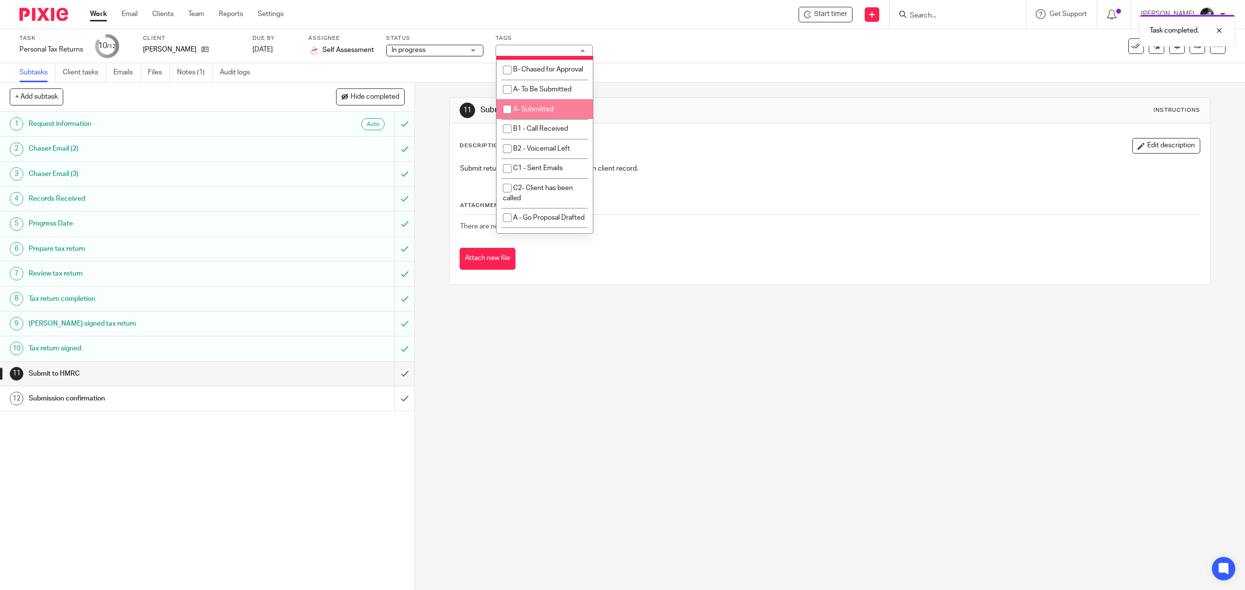
scroll to position [648, 0]
click at [548, 12] on li "A- Sent for Signature" at bounding box center [544, 2] width 96 height 20
checkbox input "false"
click at [549, 44] on span "A- To Be Submitted" at bounding box center [542, 40] width 58 height 7
checkbox input "true"
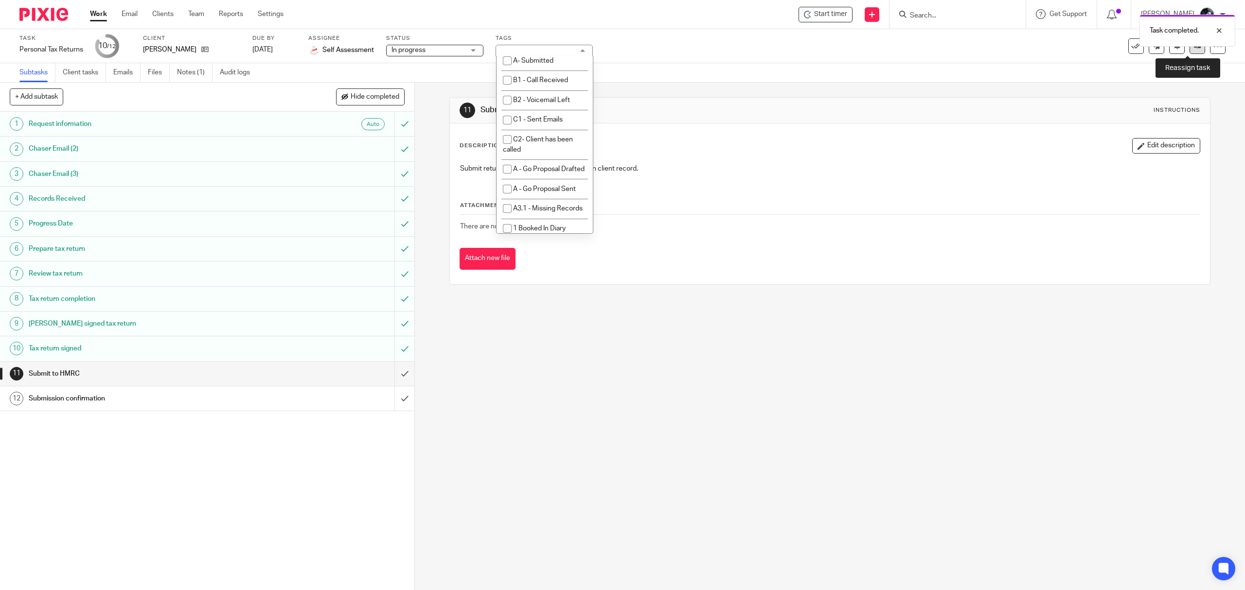
click at [1189, 49] on link at bounding box center [1197, 46] width 16 height 16
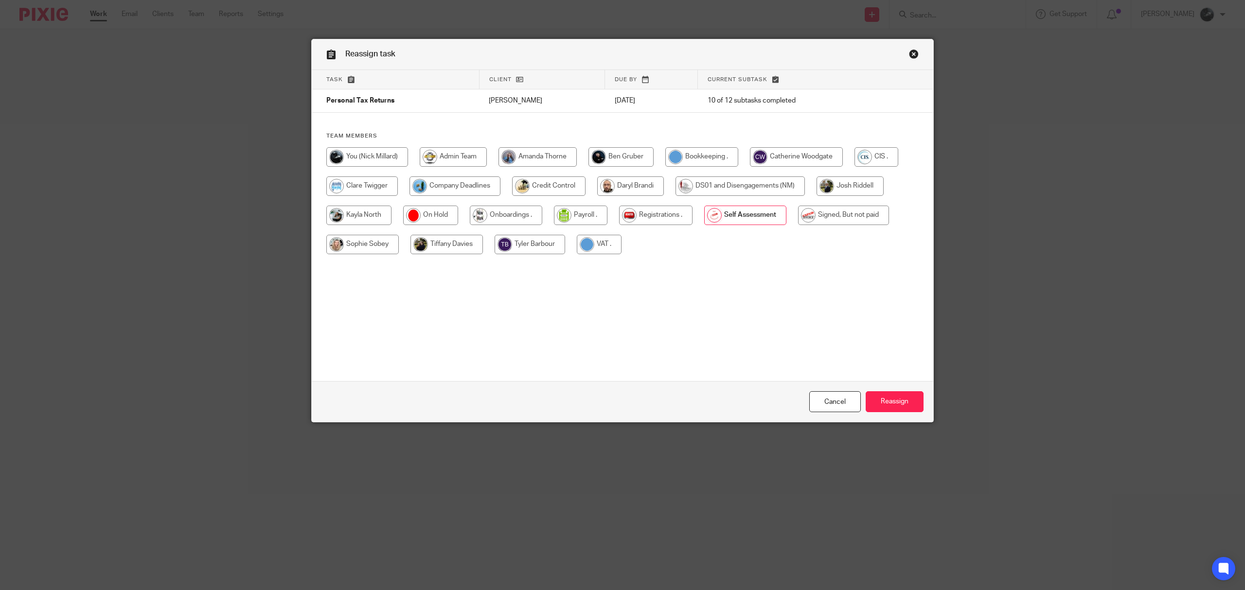
drag, startPoint x: 841, startPoint y: 219, endPoint x: 861, endPoint y: 234, distance: 25.3
click at [841, 219] on input "radio" at bounding box center [843, 215] width 91 height 19
radio input "true"
click at [891, 406] on input "Reassign" at bounding box center [895, 401] width 58 height 21
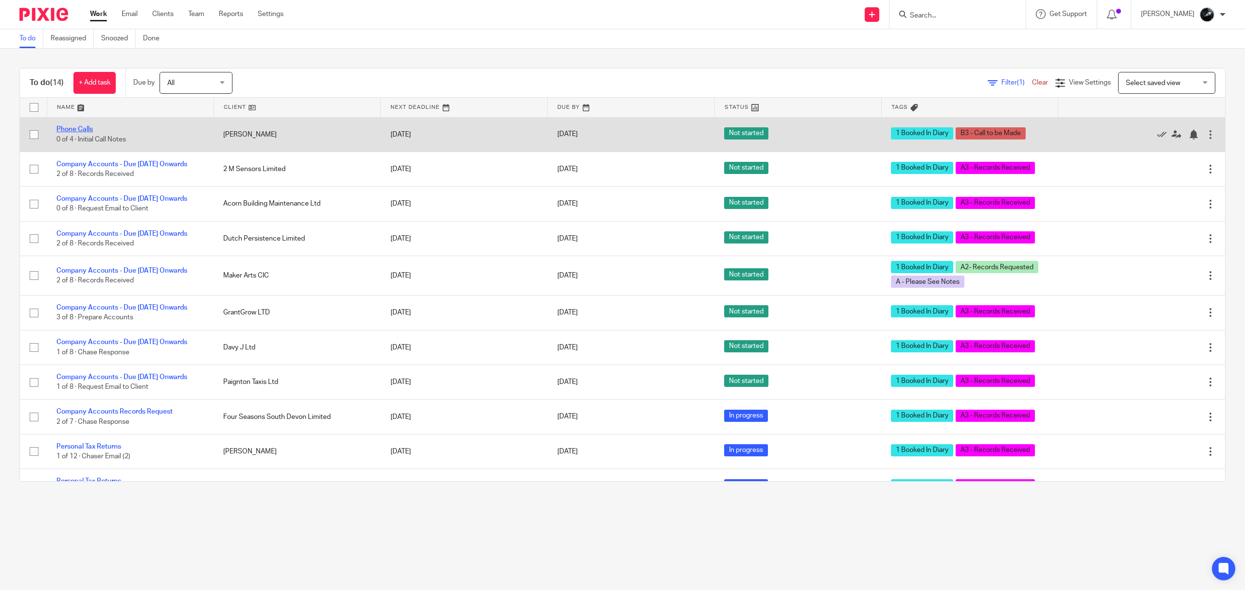
click at [85, 128] on link "Phone Calls" at bounding box center [74, 129] width 36 height 7
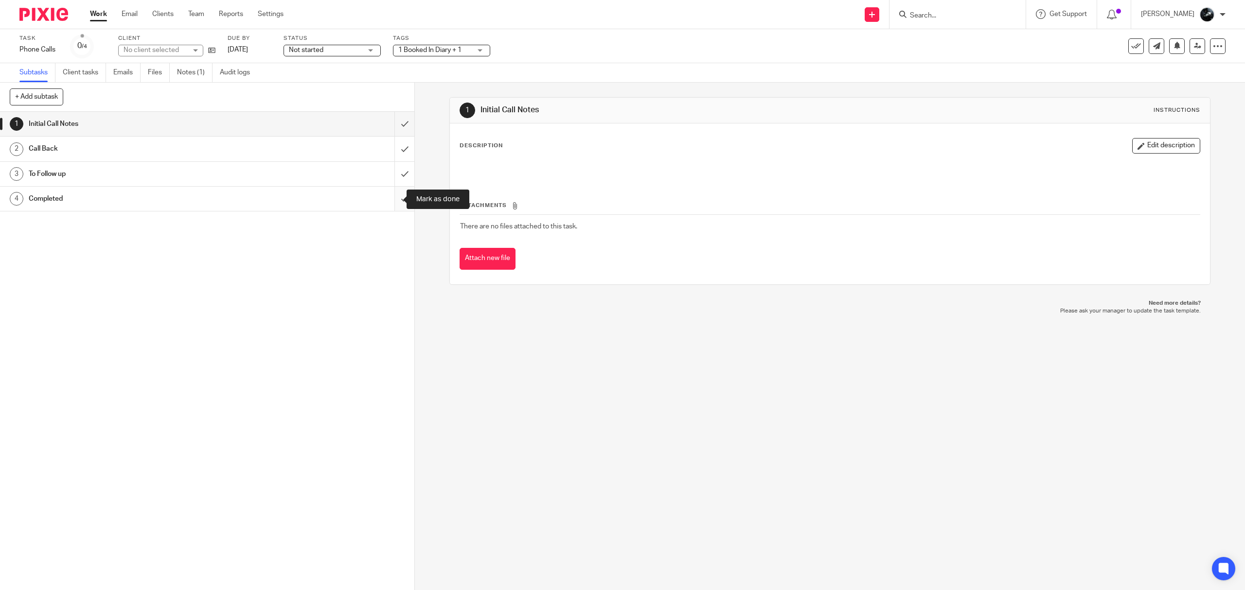
click at [394, 199] on input "submit" at bounding box center [207, 199] width 414 height 24
click at [391, 183] on input "submit" at bounding box center [207, 174] width 414 height 24
click at [390, 124] on input "submit" at bounding box center [207, 124] width 414 height 24
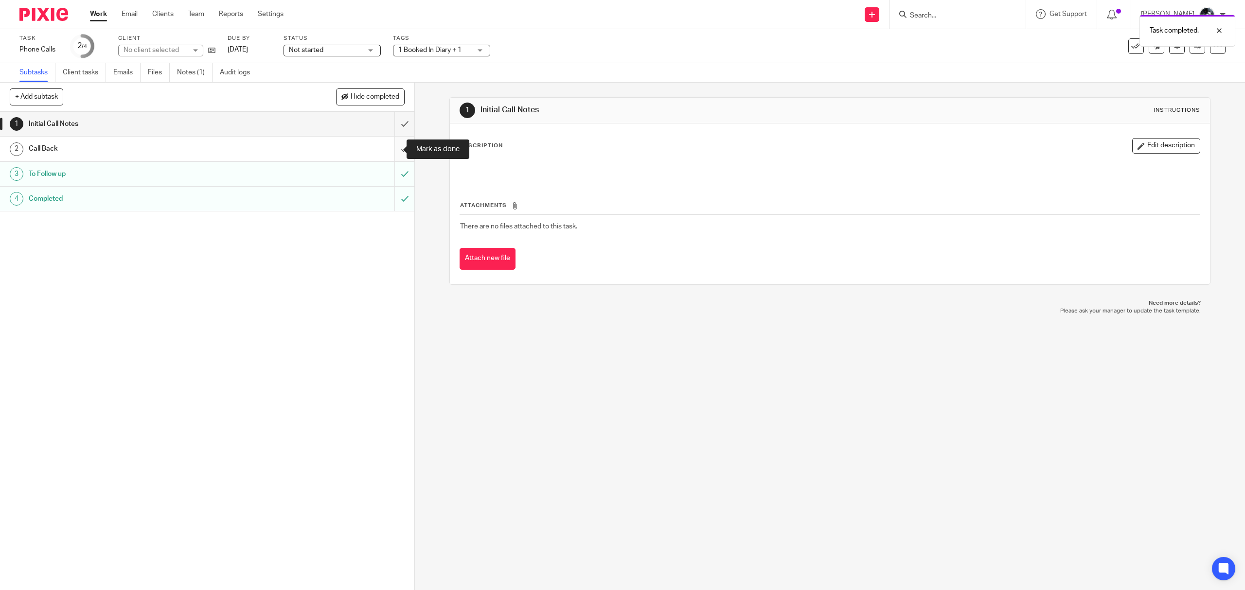
click at [389, 146] on input "submit" at bounding box center [207, 149] width 414 height 24
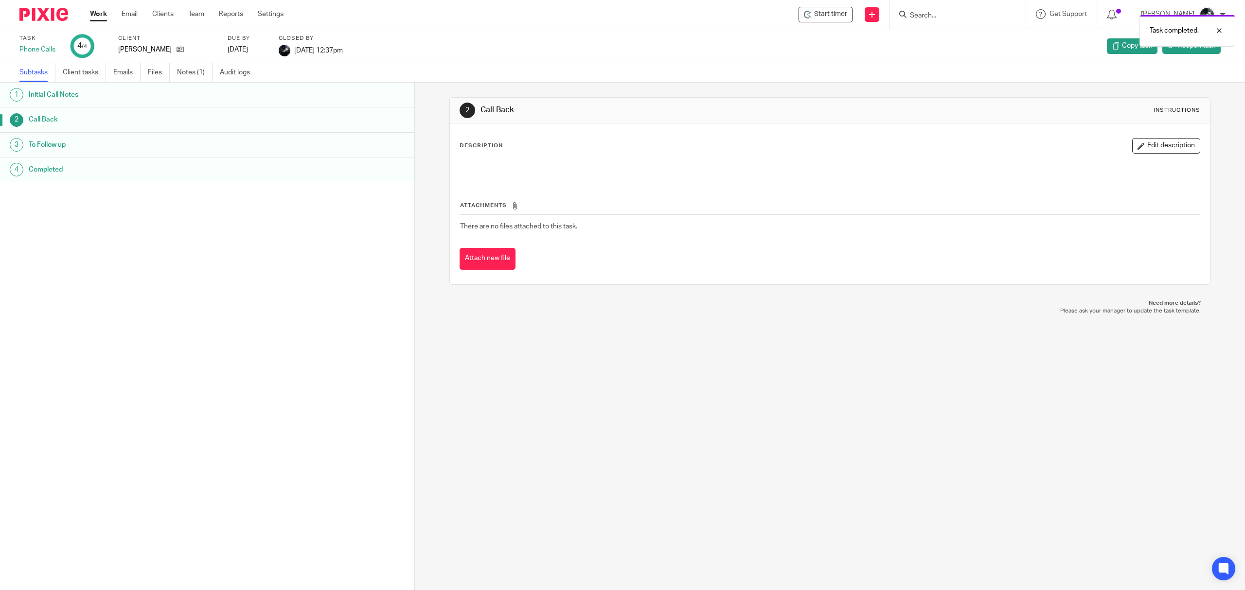
click at [41, 13] on img at bounding box center [43, 14] width 49 height 13
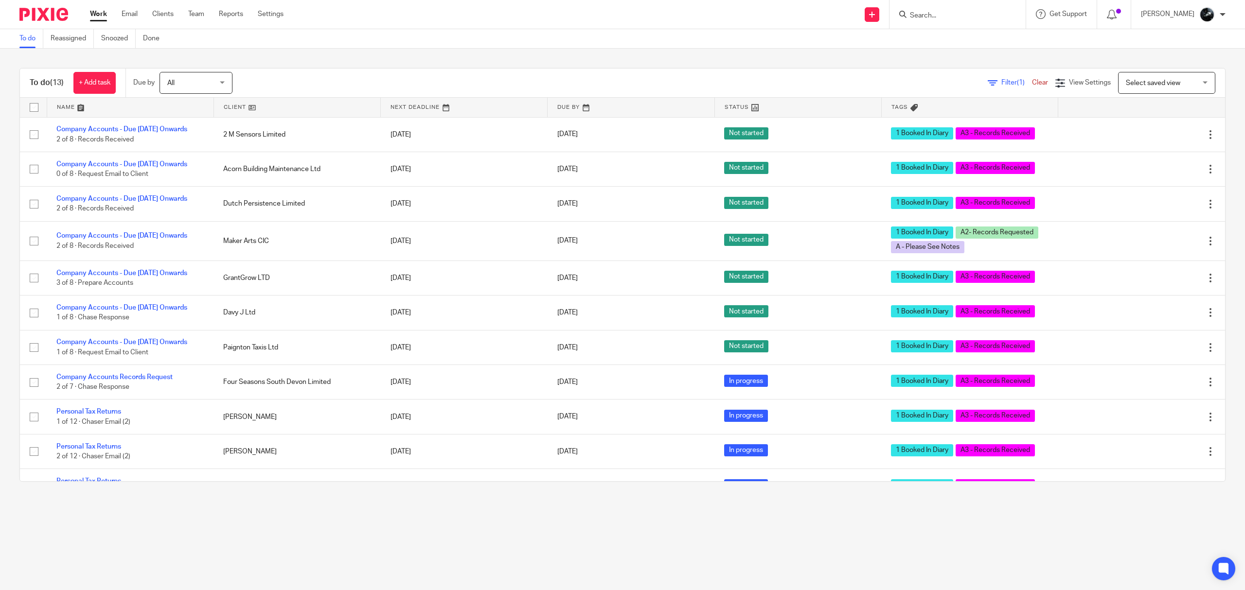
click at [991, 15] on input "Search" at bounding box center [953, 16] width 88 height 9
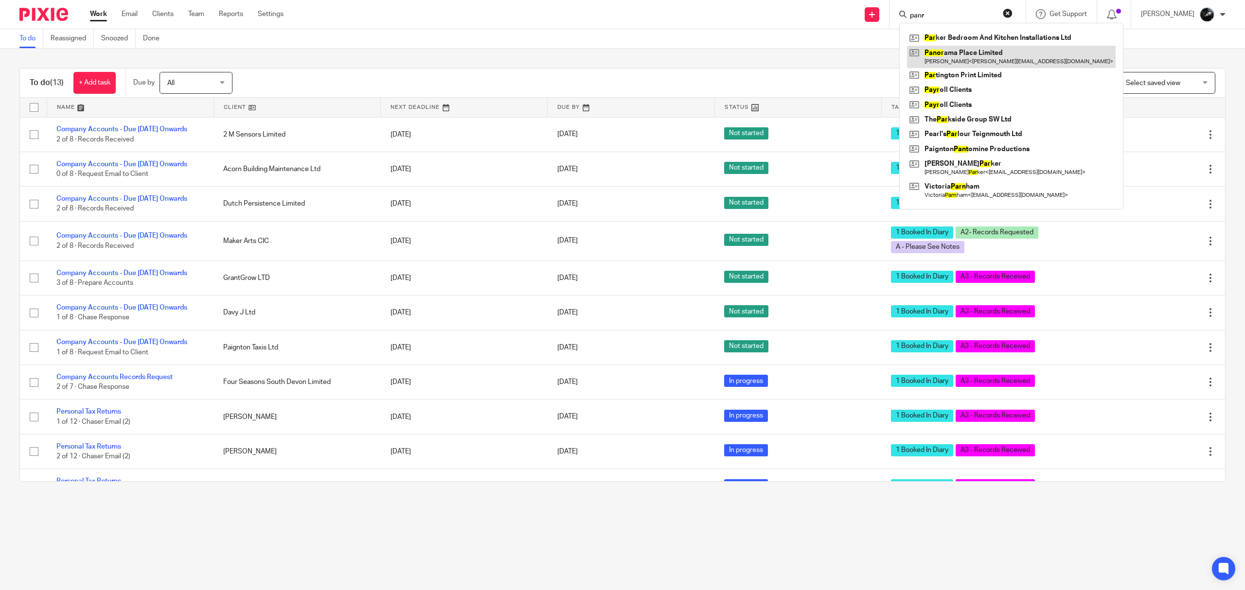
type input "panr"
click at [985, 60] on link at bounding box center [1011, 57] width 209 height 22
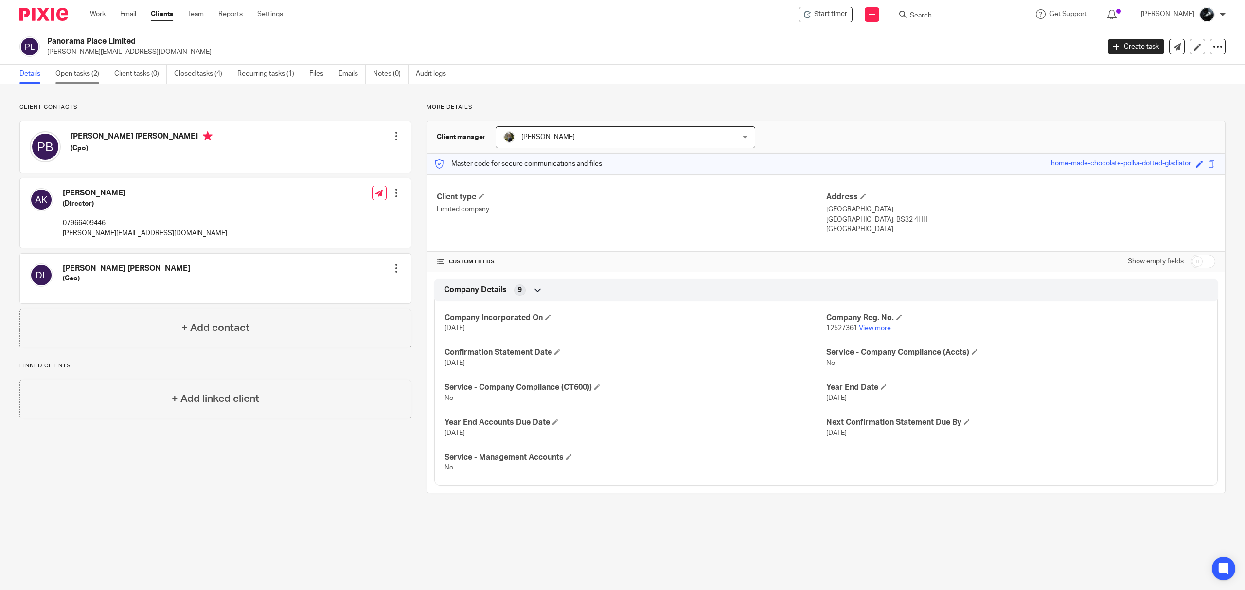
click at [75, 72] on link "Open tasks (2)" at bounding box center [81, 74] width 52 height 19
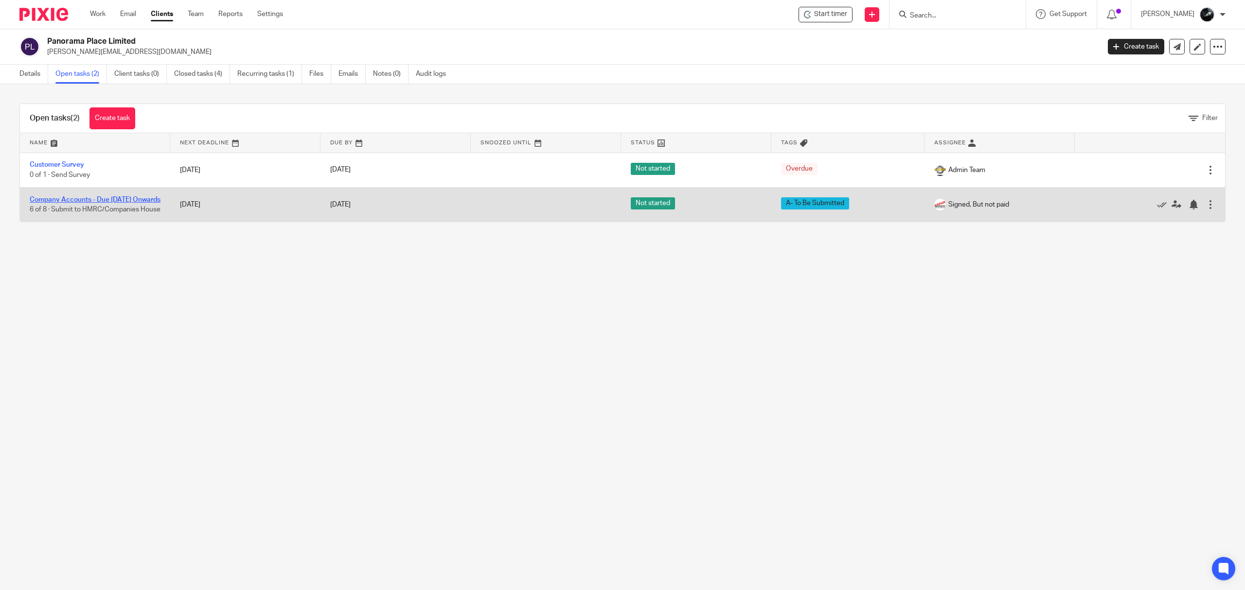
click at [90, 196] on link "Company Accounts - Due [DATE] Onwards" at bounding box center [95, 199] width 131 height 7
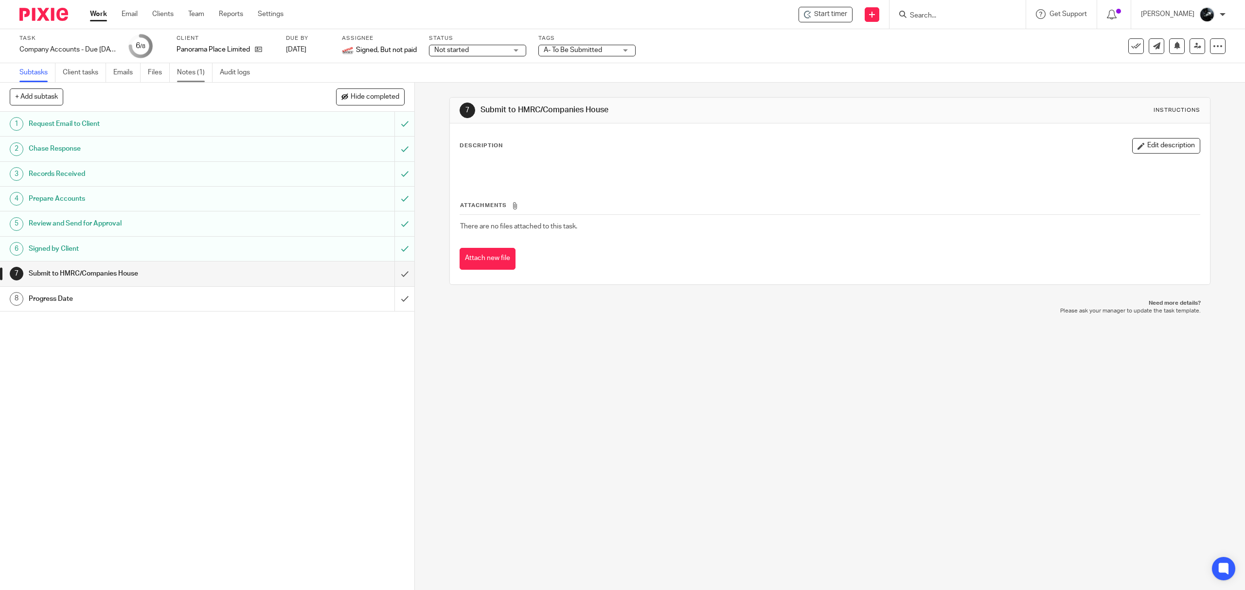
click at [192, 78] on link "Notes (1)" at bounding box center [194, 72] width 35 height 19
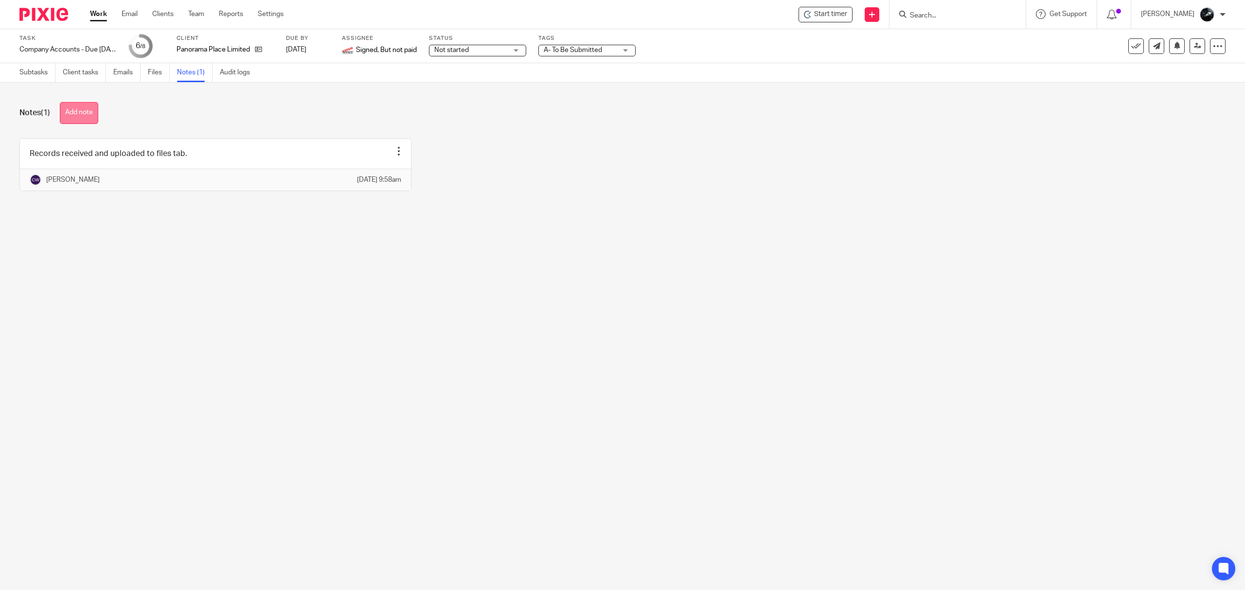
click at [82, 116] on button "Add note" at bounding box center [79, 113] width 38 height 22
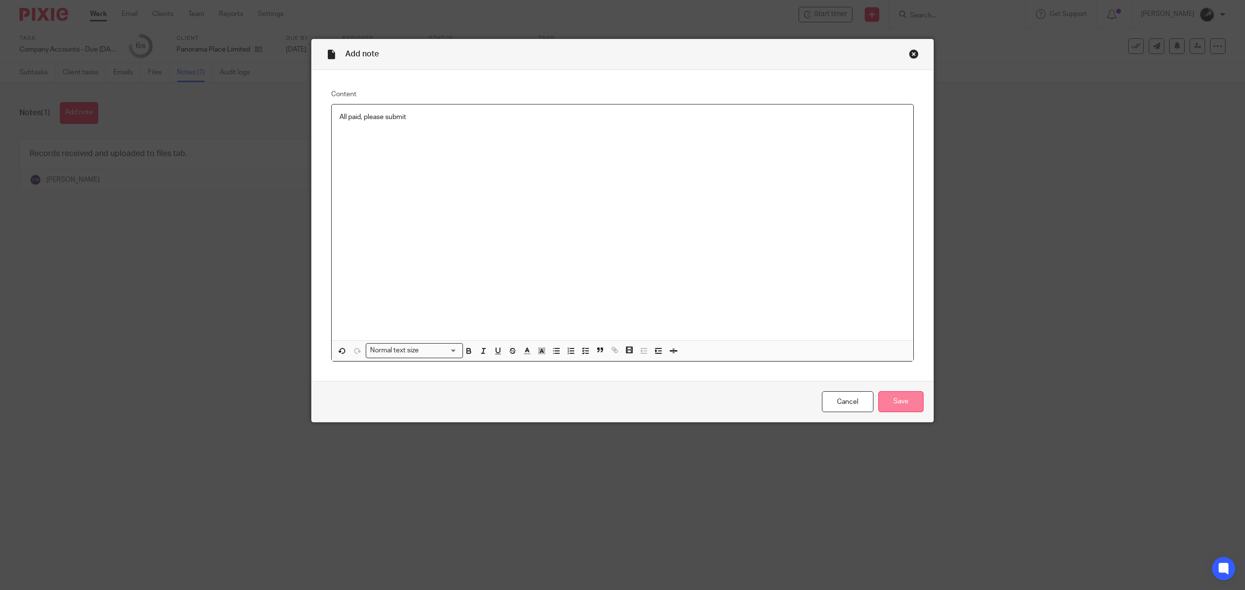
click at [889, 407] on input "Save" at bounding box center [900, 401] width 45 height 21
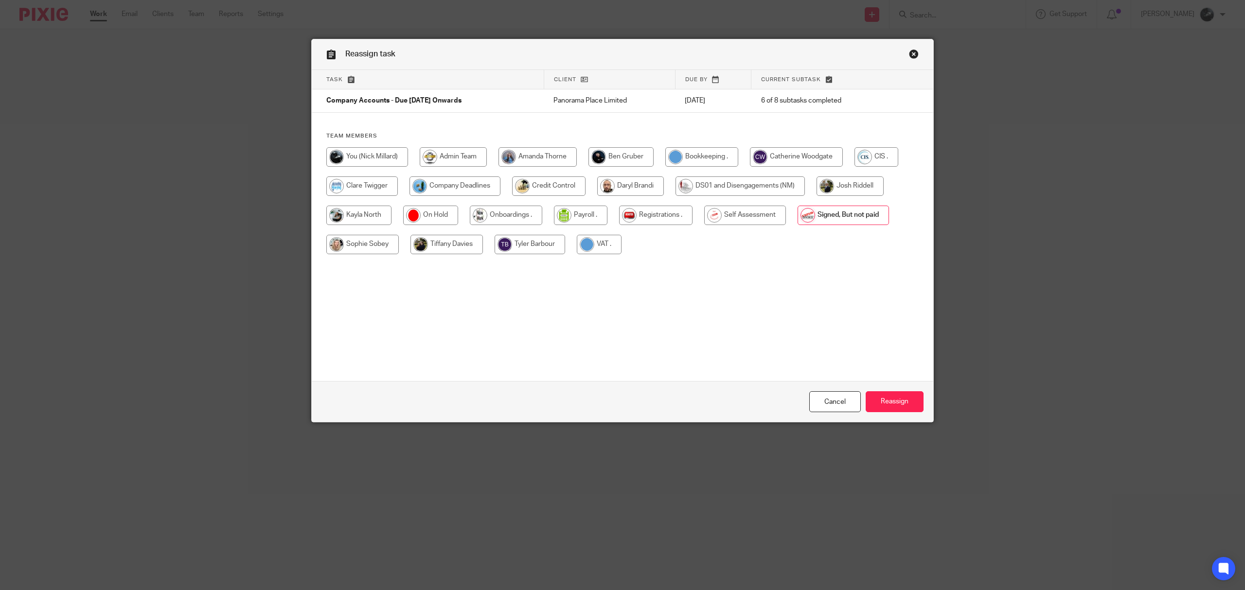
click at [802, 160] on input "radio" at bounding box center [796, 156] width 93 height 19
radio input "true"
drag, startPoint x: 891, startPoint y: 403, endPoint x: 868, endPoint y: 384, distance: 29.6
click at [891, 403] on input "Reassign" at bounding box center [895, 401] width 58 height 21
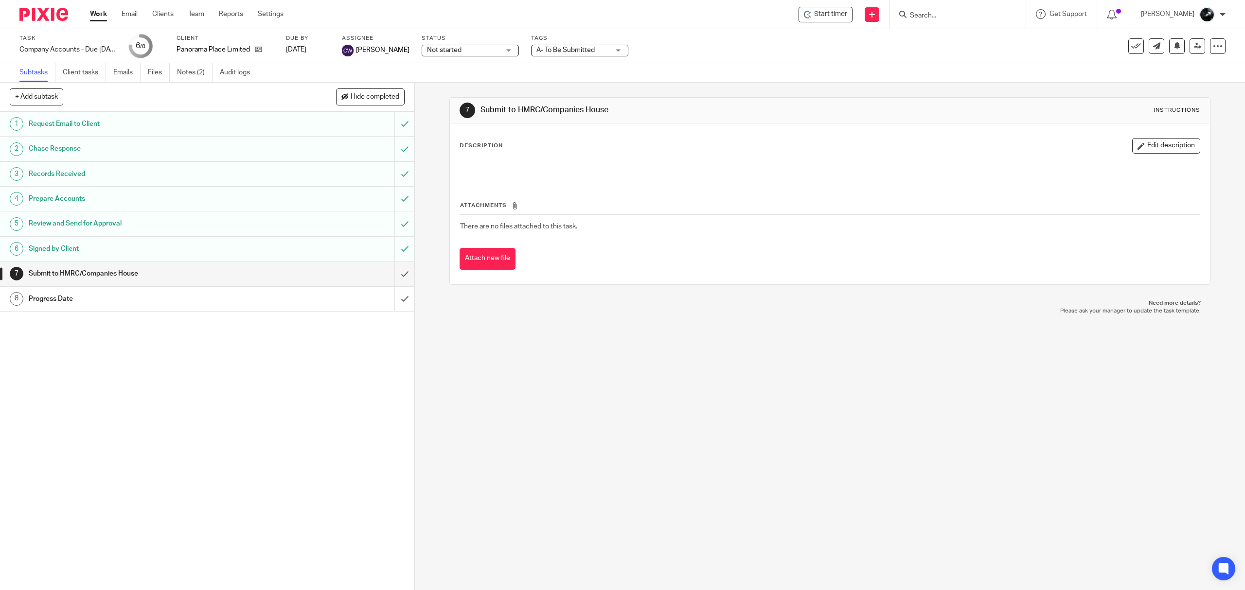
click at [41, 12] on img at bounding box center [43, 14] width 49 height 13
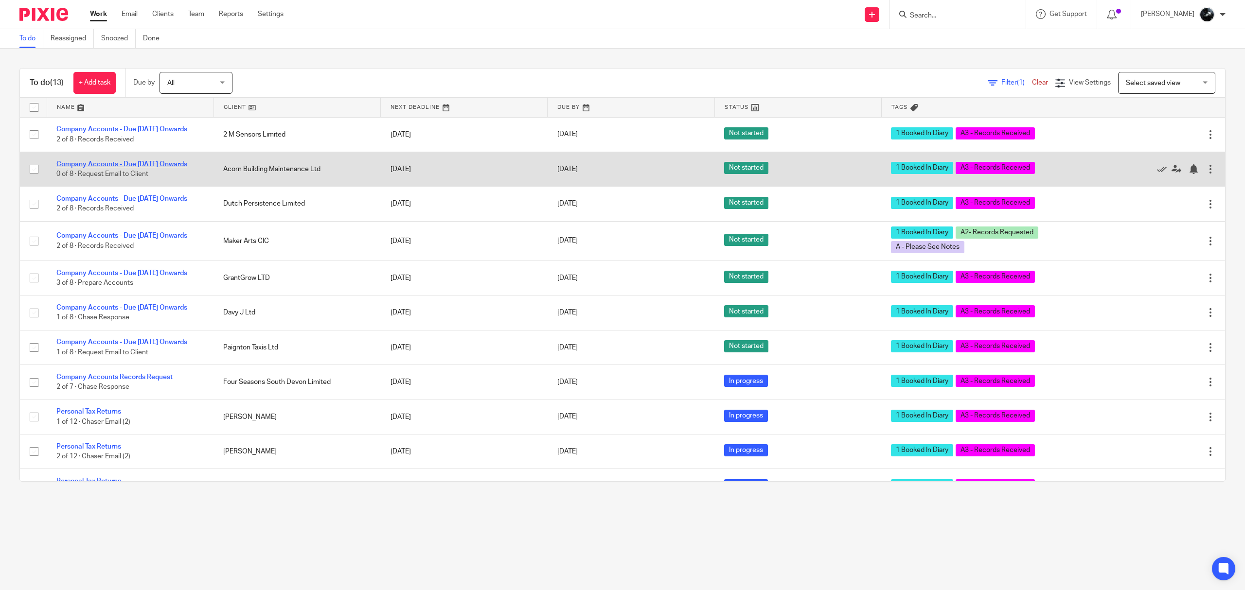
click at [157, 166] on link "Company Accounts - Due [DATE] Onwards" at bounding box center [121, 164] width 131 height 7
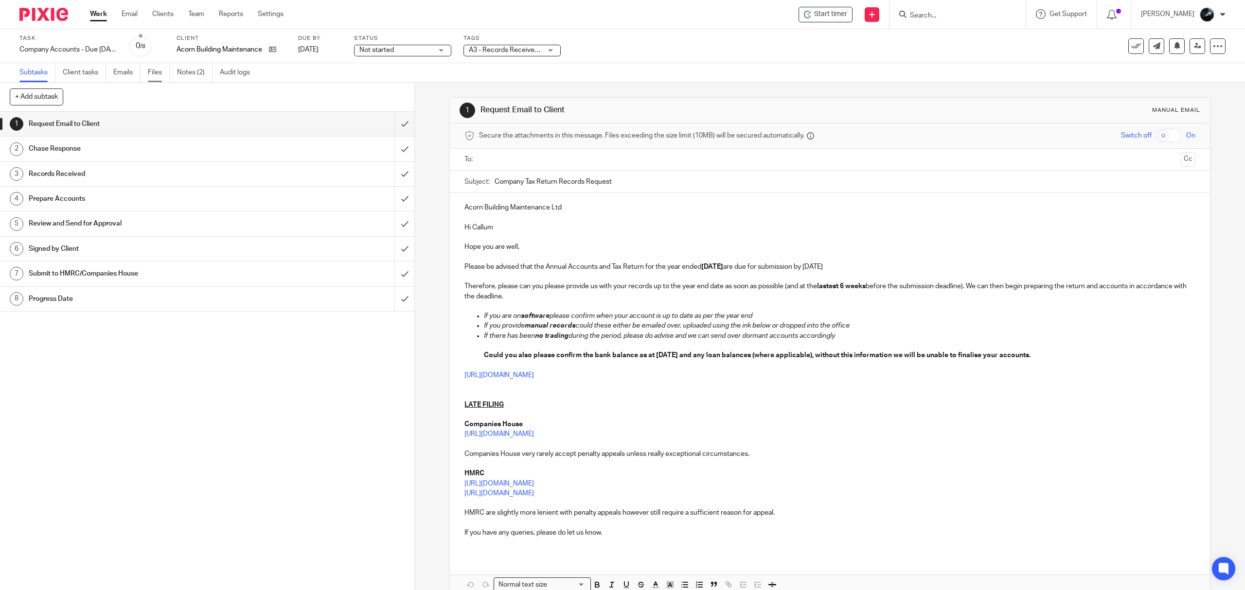
click at [154, 72] on link "Files" at bounding box center [159, 72] width 22 height 19
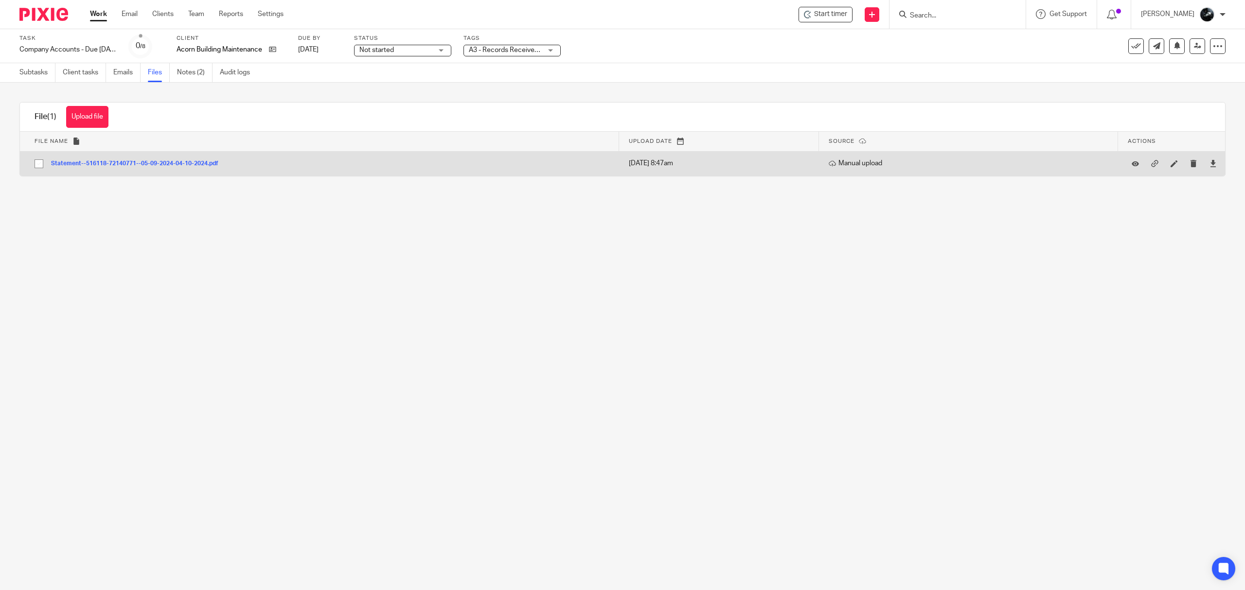
click at [88, 164] on button "Statement--516118-72140771--05-09-2024-04-10-2024.pdf" at bounding box center [138, 163] width 175 height 7
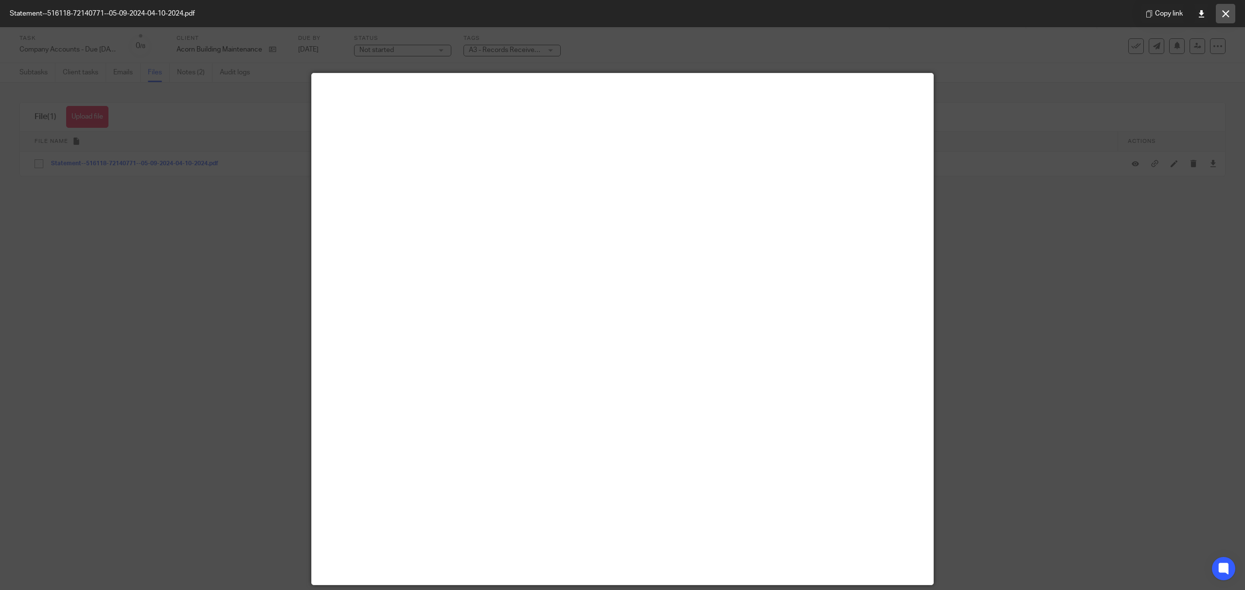
click at [1227, 4] on button at bounding box center [1225, 13] width 19 height 19
